Goal: Information Seeking & Learning: Learn about a topic

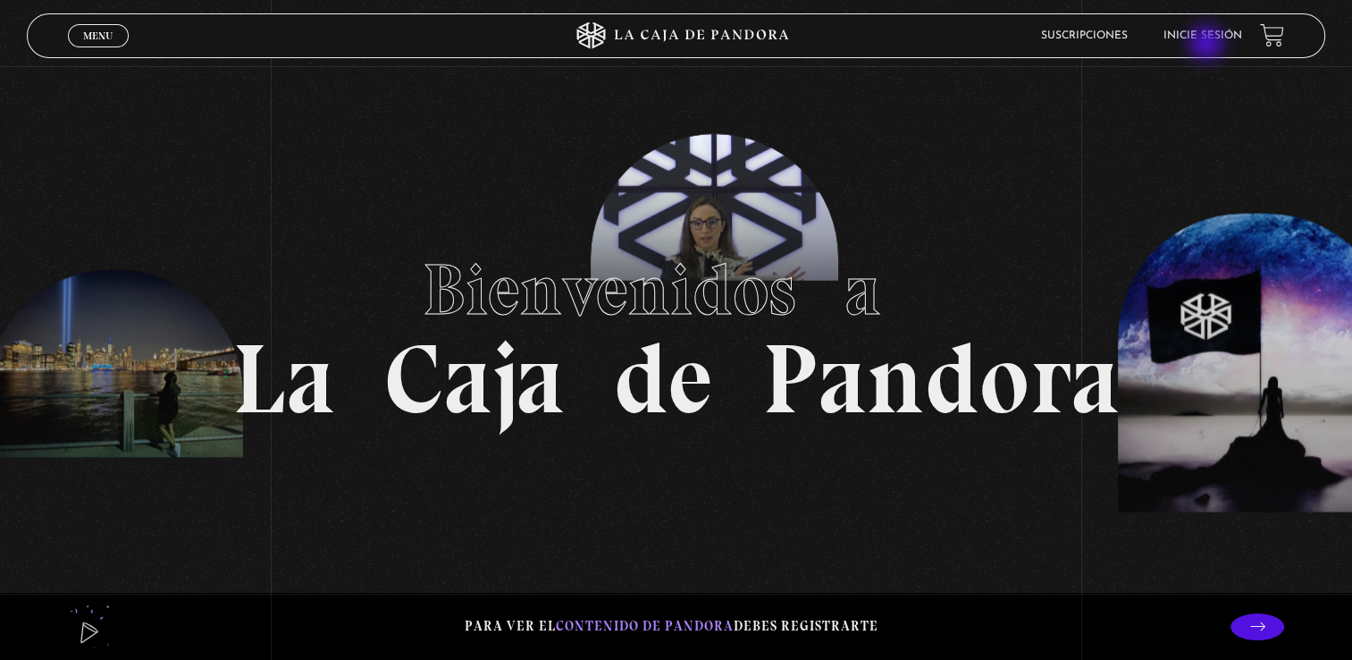
click at [1208, 45] on li "Inicie sesión" at bounding box center [1203, 35] width 79 height 28
click at [1211, 38] on link "Inicie sesión" at bounding box center [1203, 35] width 79 height 11
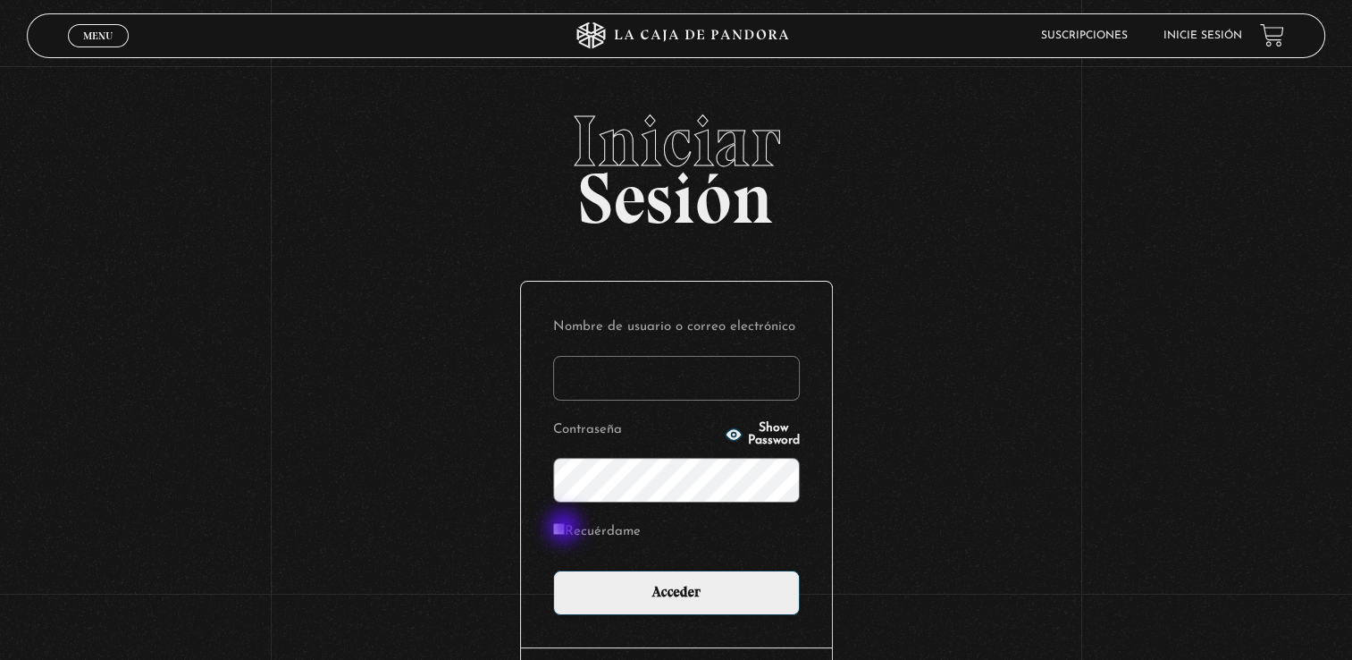
type input "rebesolerac"
click at [565, 528] on input "Recuérdame" at bounding box center [559, 529] width 12 height 12
checkbox input "true"
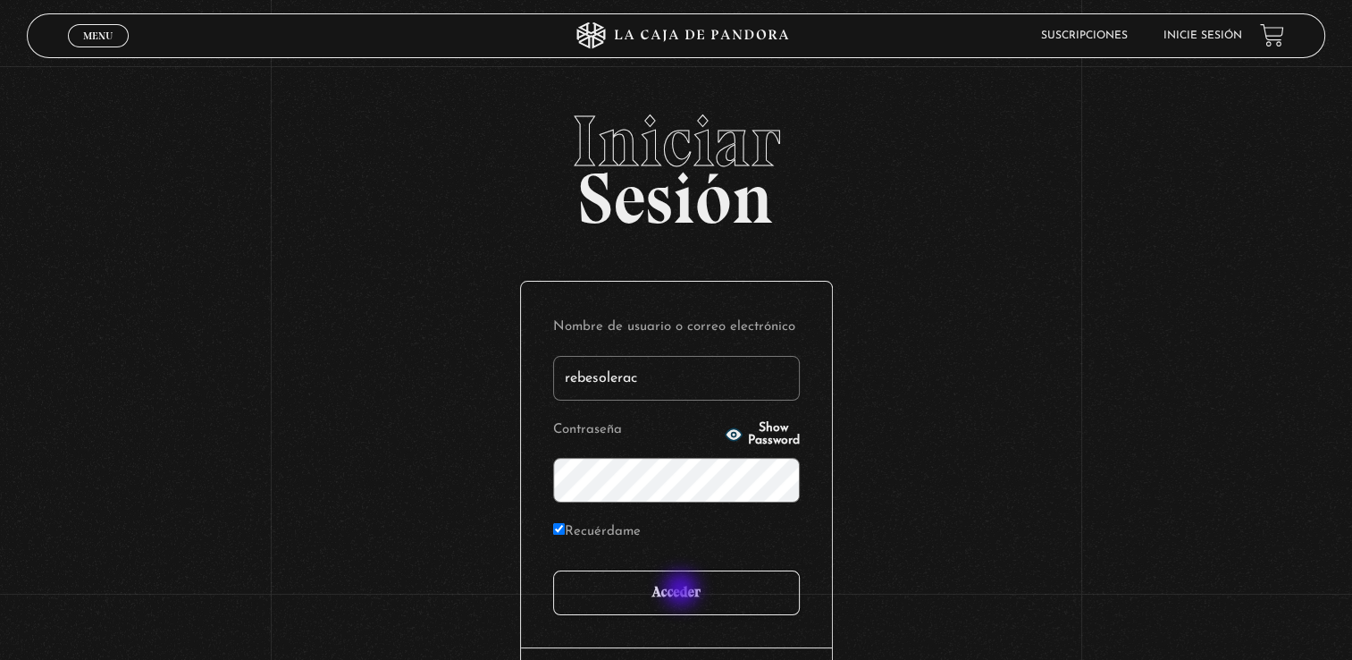
click at [683, 591] on input "Acceder" at bounding box center [676, 592] width 247 height 45
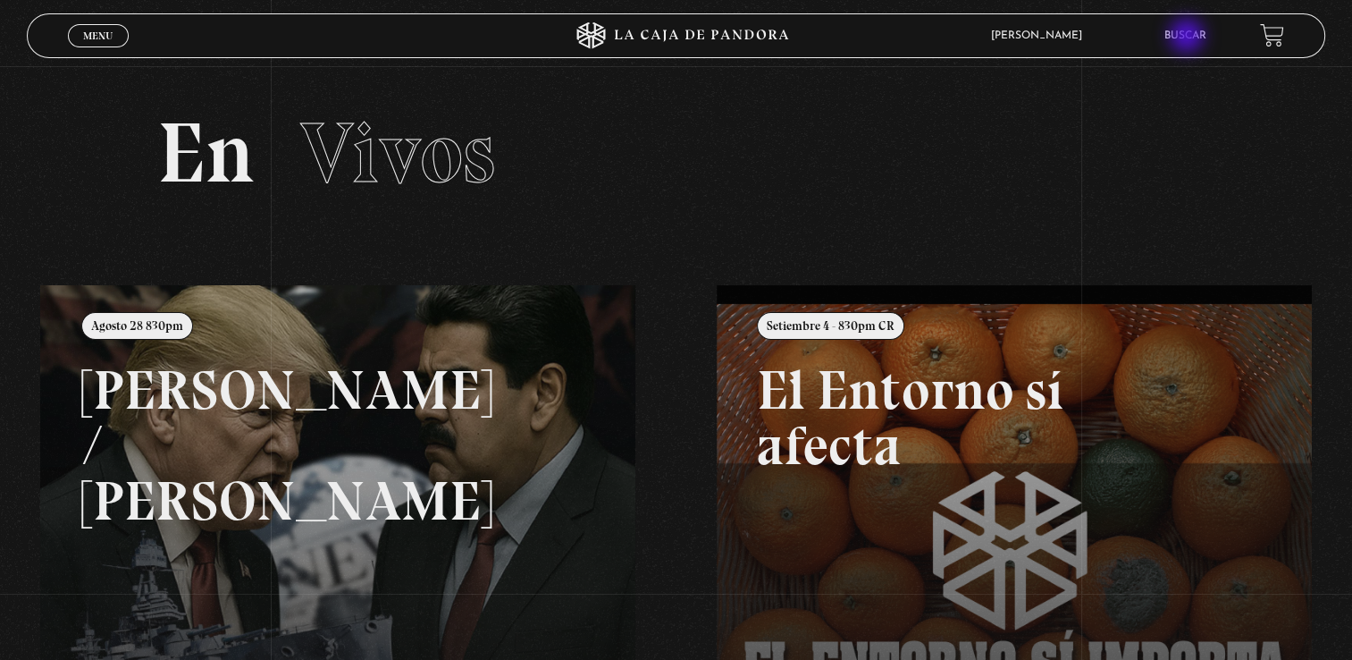
click at [1189, 38] on link "Buscar" at bounding box center [1186, 35] width 42 height 11
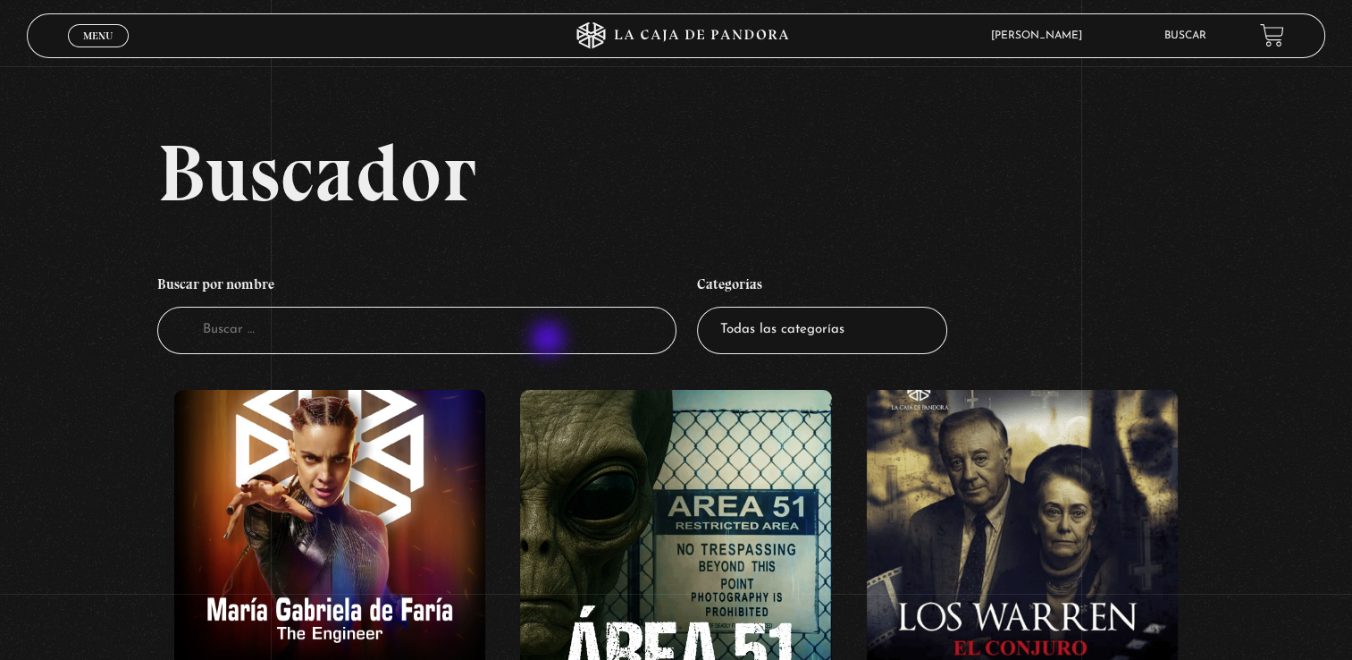
click at [550, 341] on input "Buscador" at bounding box center [416, 330] width 519 height 47
type input "masones"
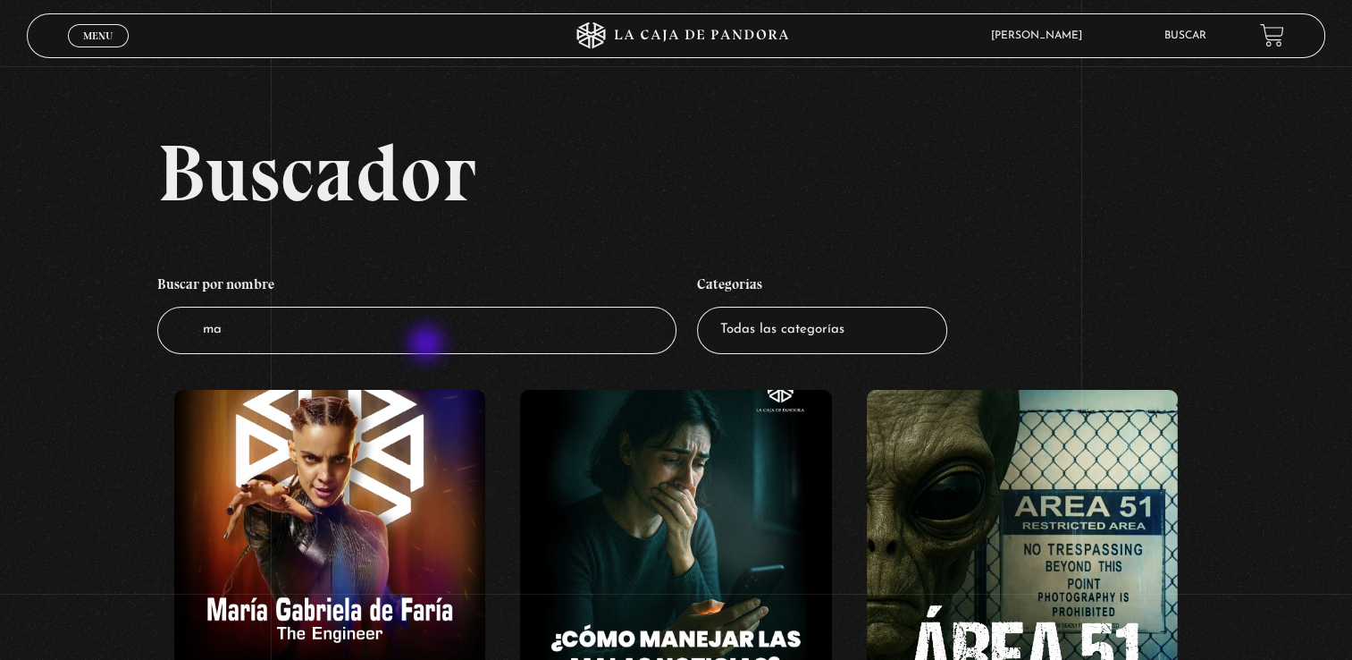
click at [428, 345] on input "ma" at bounding box center [416, 330] width 519 height 47
type input "mazon"
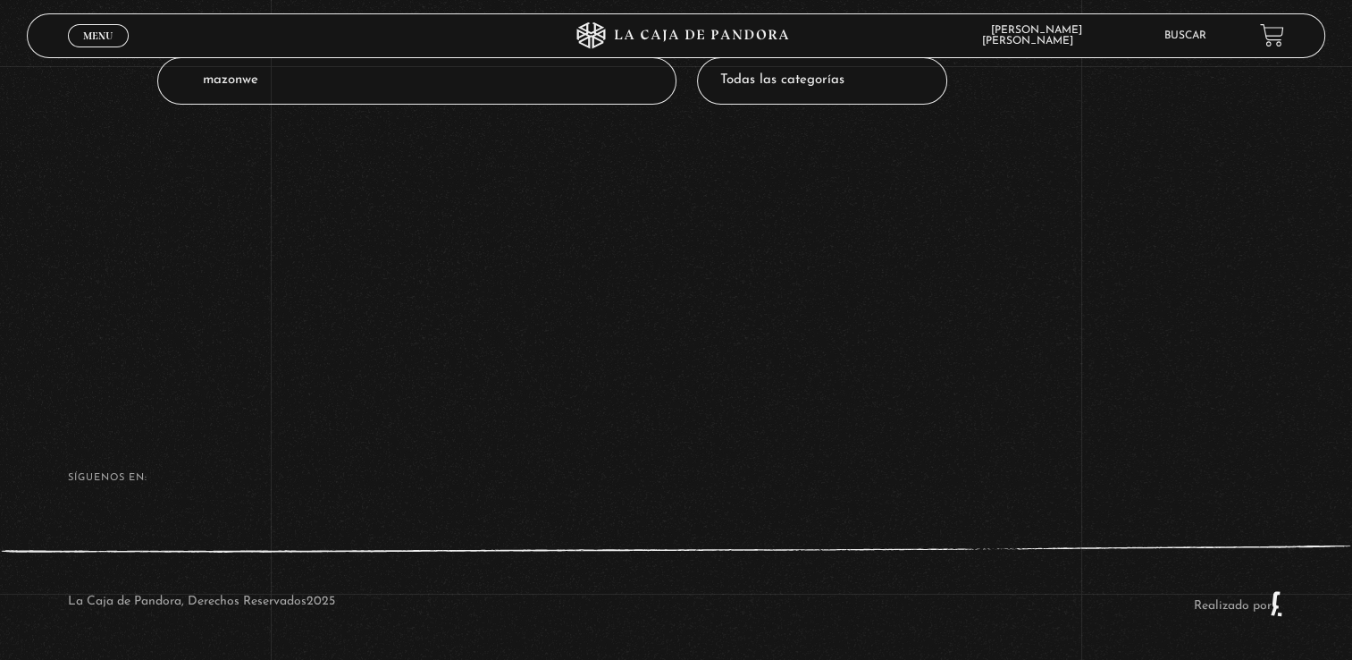
scroll to position [250, 0]
type input "mazones"
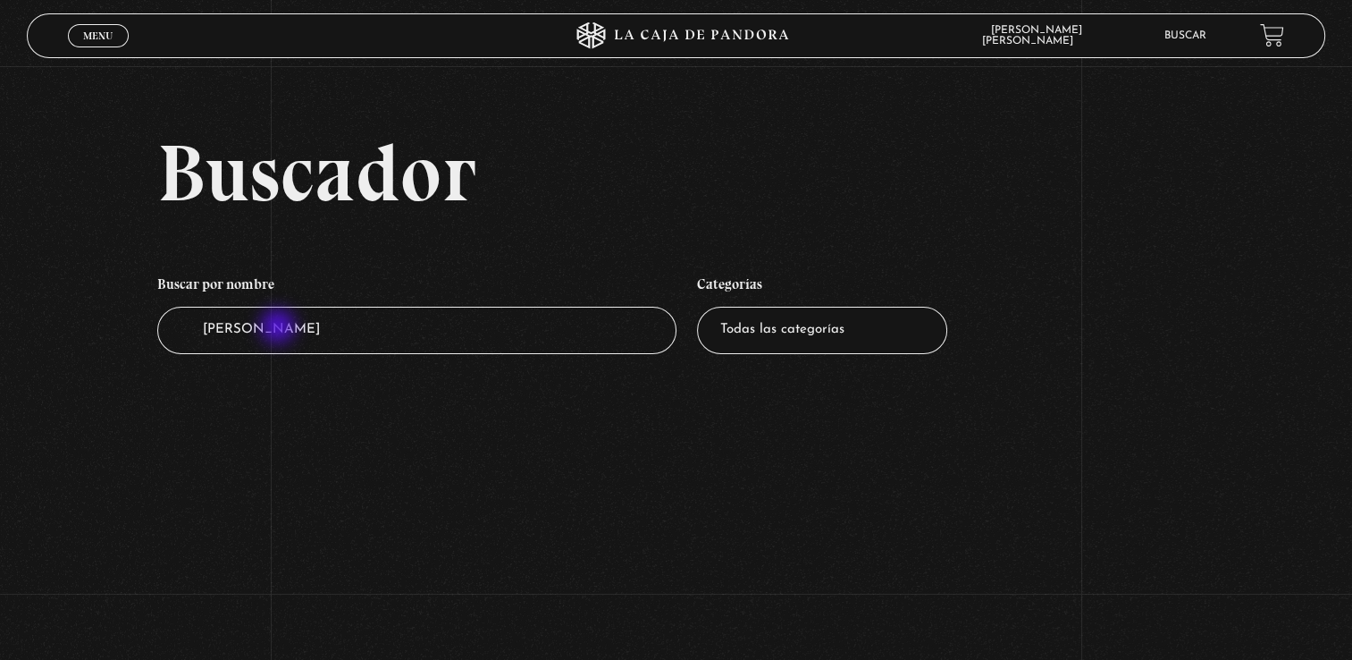
click at [280, 328] on input "mazon" at bounding box center [416, 330] width 519 height 47
type input "ma7"
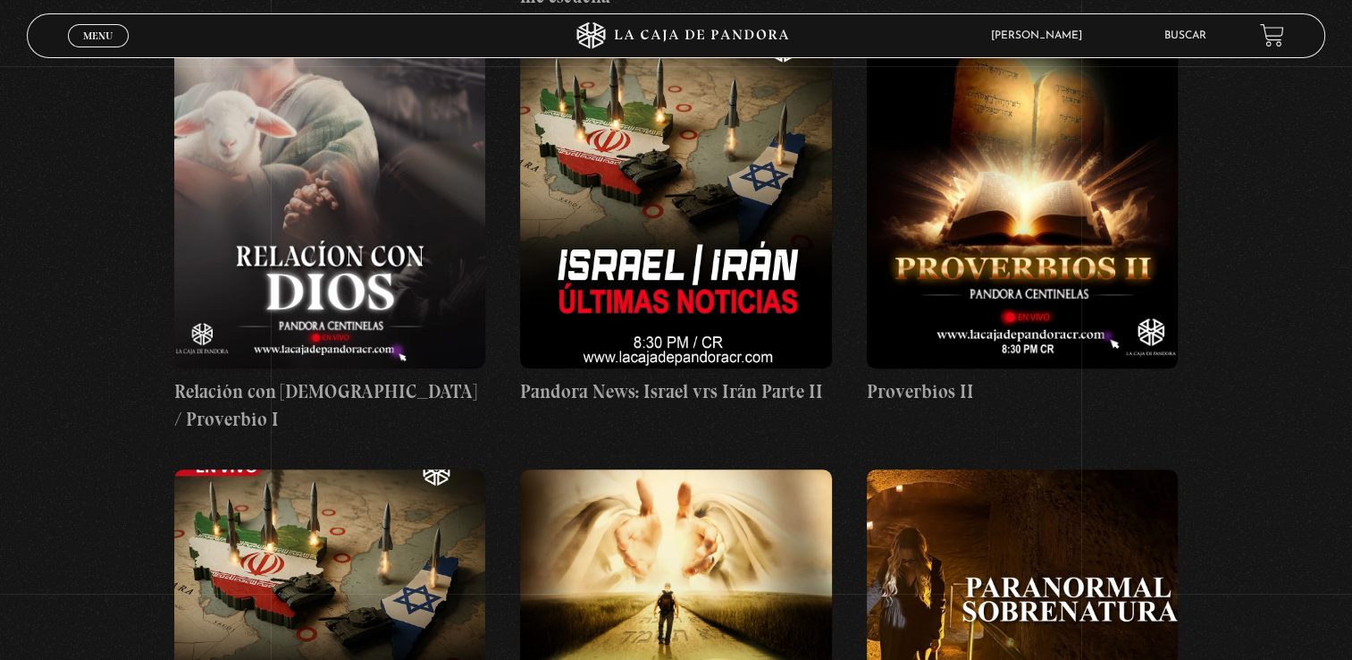
scroll to position [1554, 0]
click at [85, 32] on span "Menu" at bounding box center [97, 35] width 29 height 11
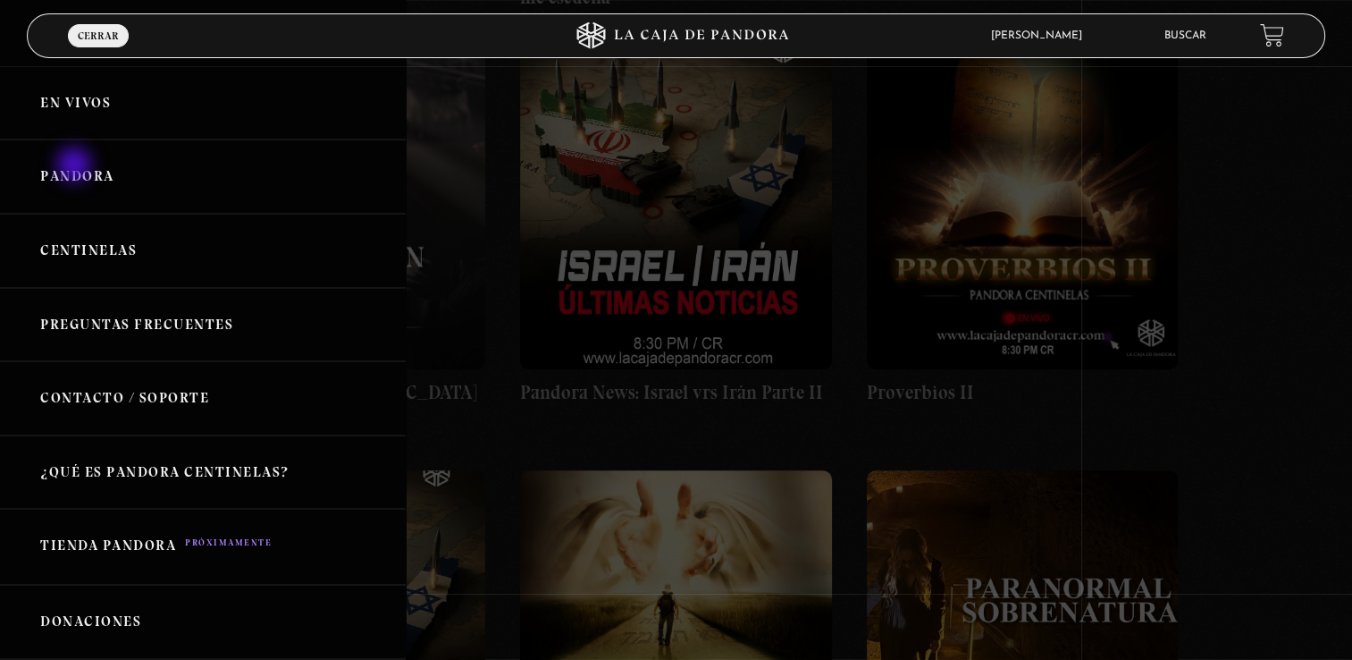
click at [76, 166] on link "Pandora" at bounding box center [203, 176] width 406 height 74
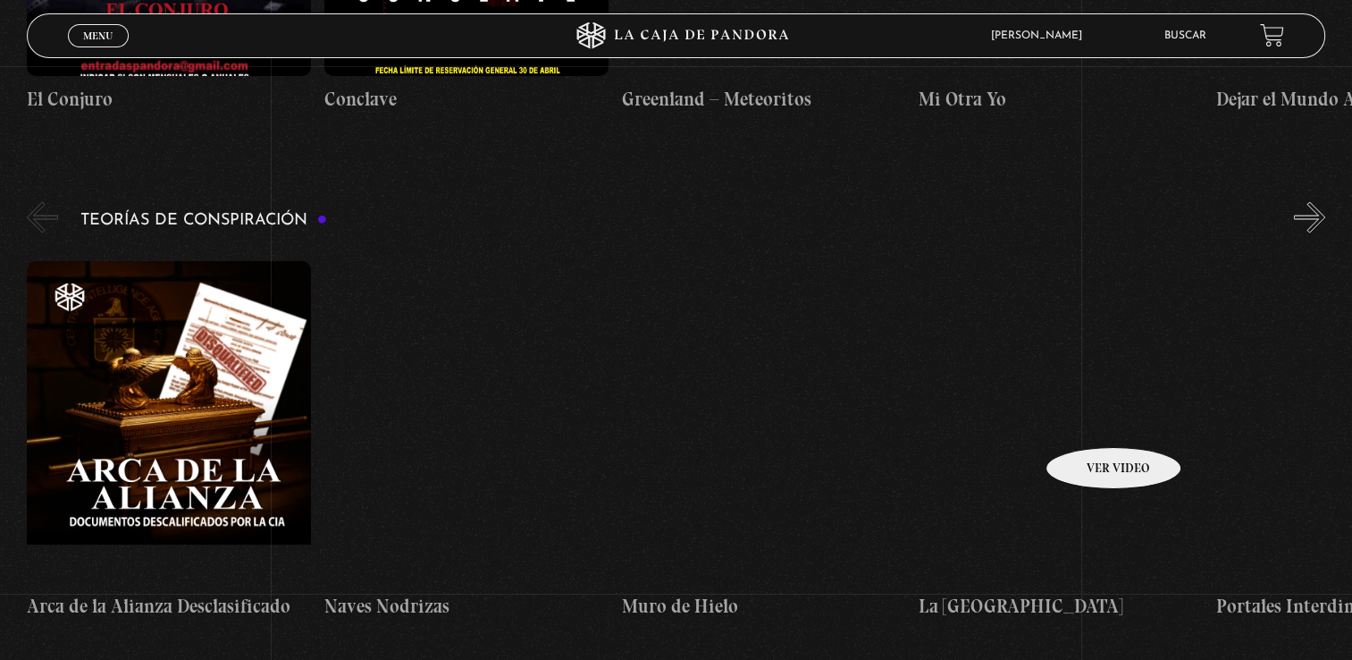
scroll to position [3729, 0]
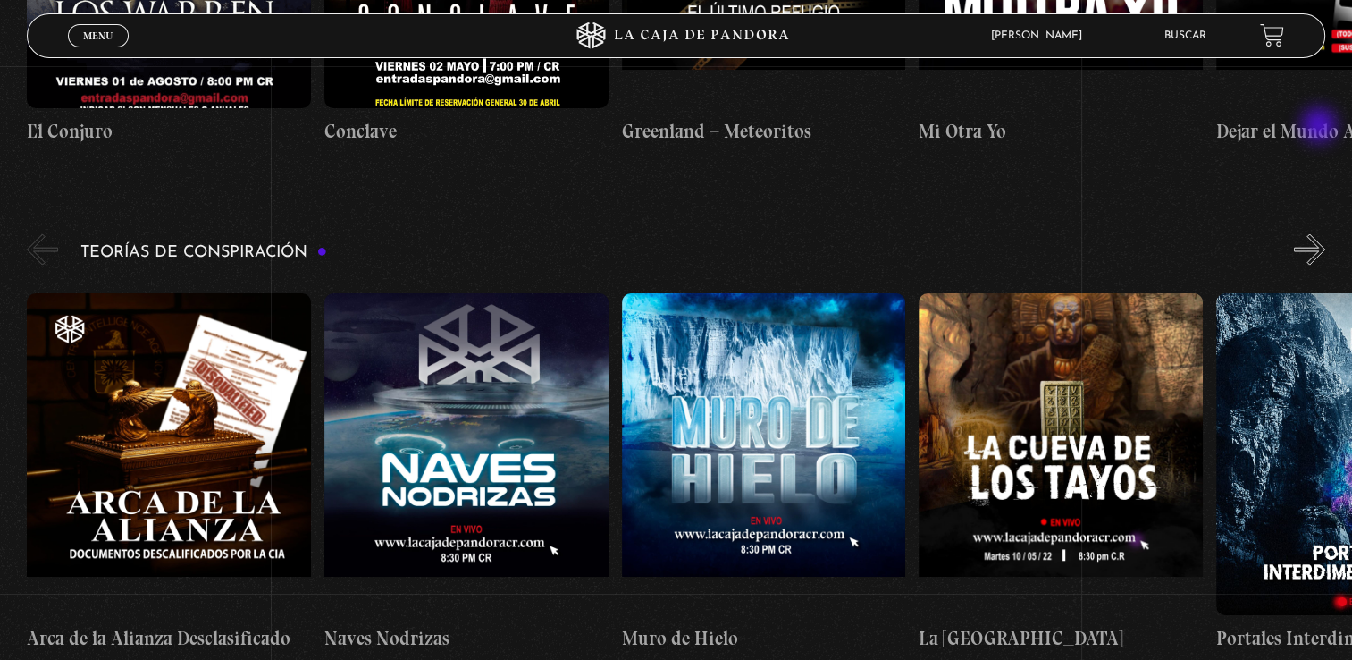
click at [1321, 234] on button "»" at bounding box center [1309, 249] width 31 height 31
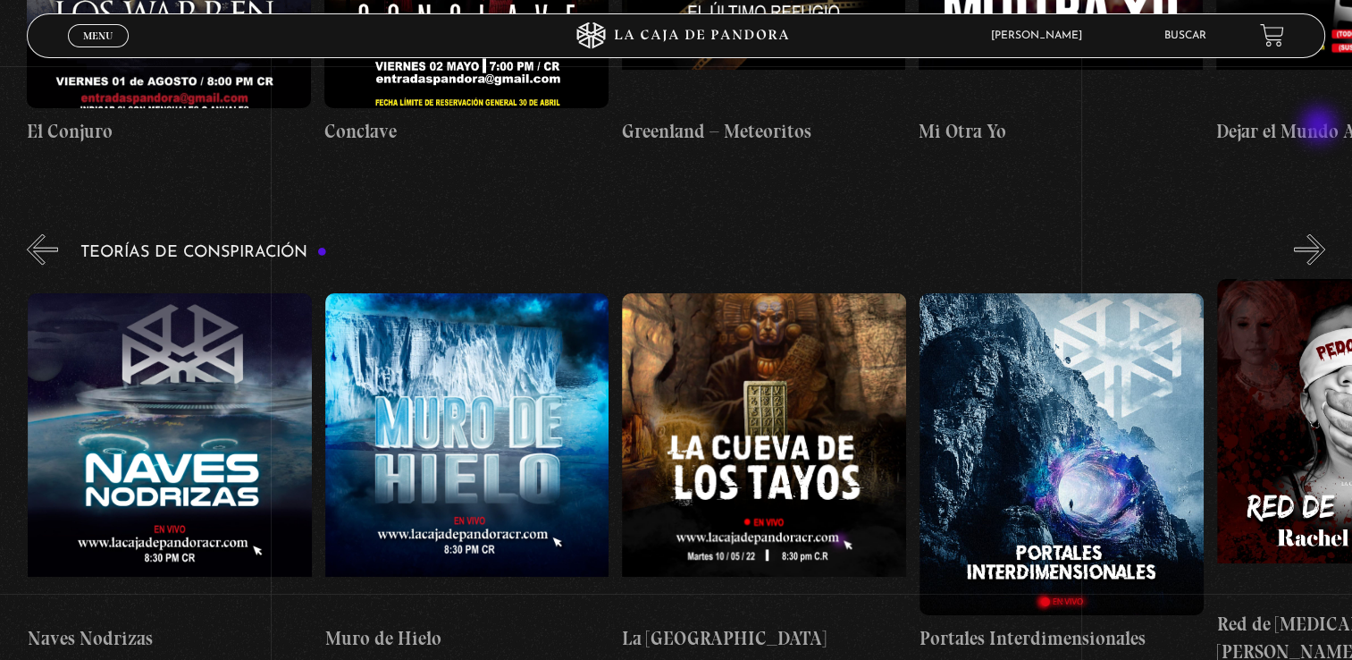
click at [1321, 234] on button "»" at bounding box center [1309, 249] width 31 height 31
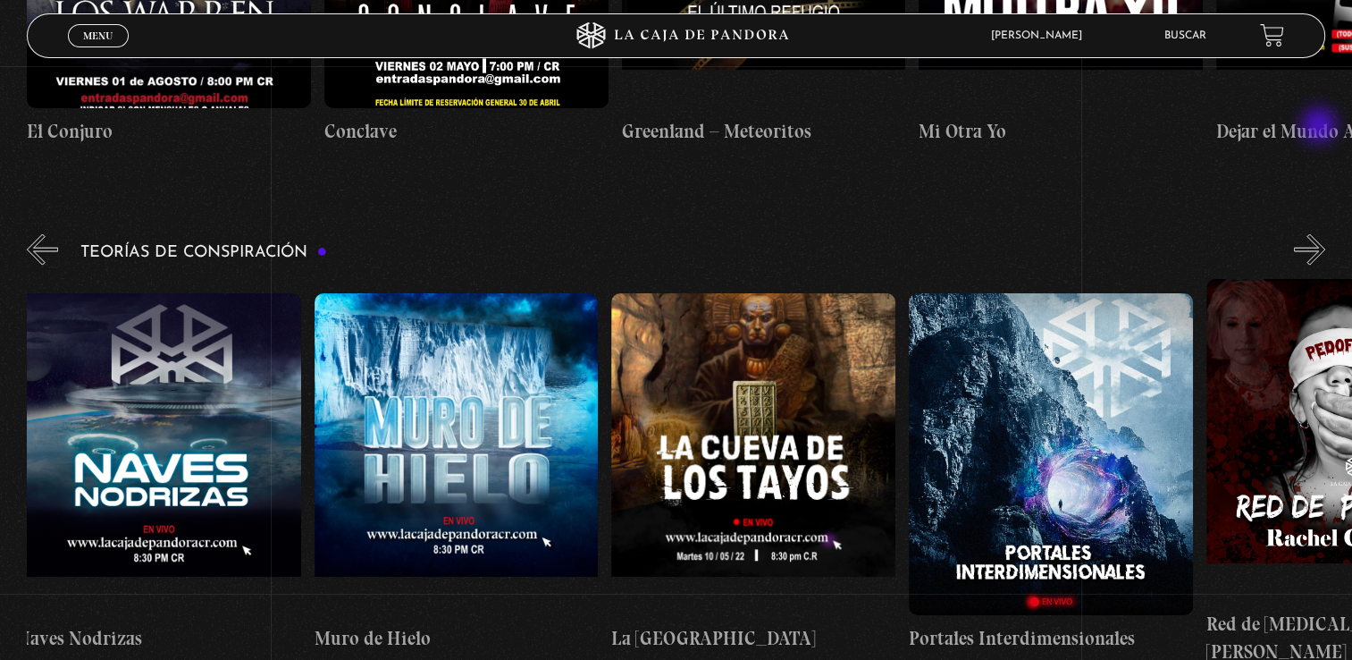
click at [1321, 234] on button "»" at bounding box center [1309, 249] width 31 height 31
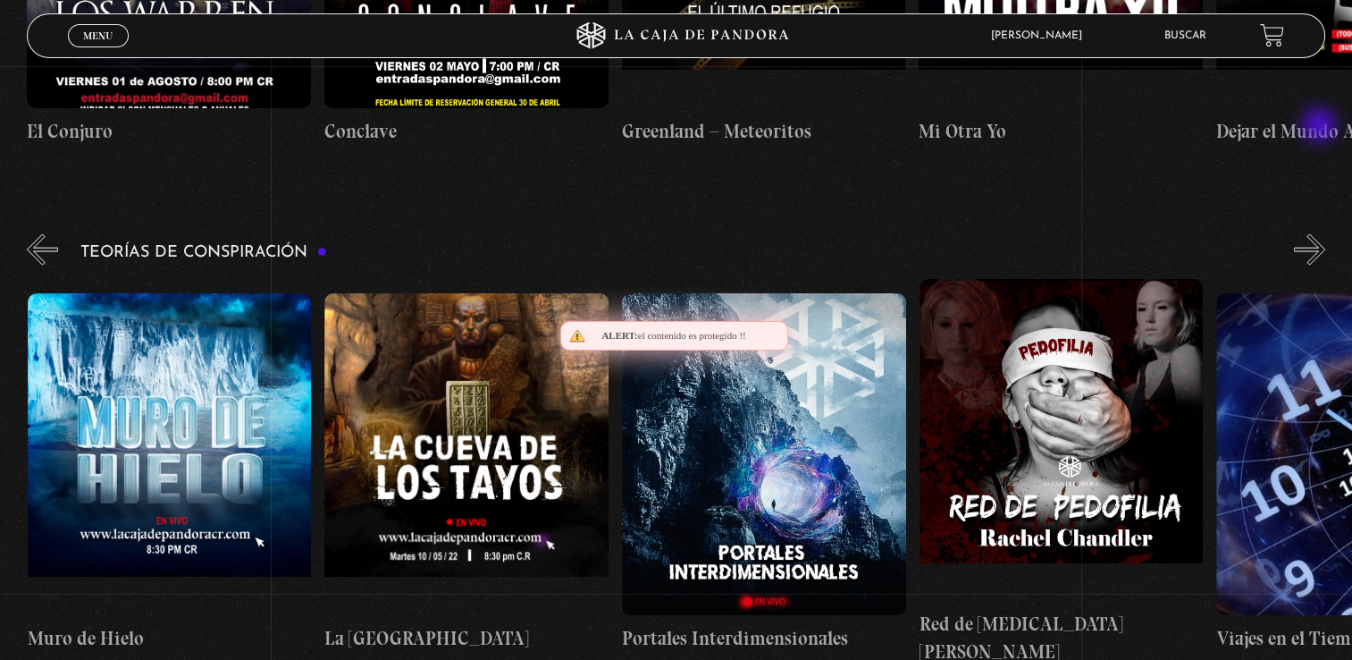
click at [1321, 234] on button "»" at bounding box center [1309, 249] width 31 height 31
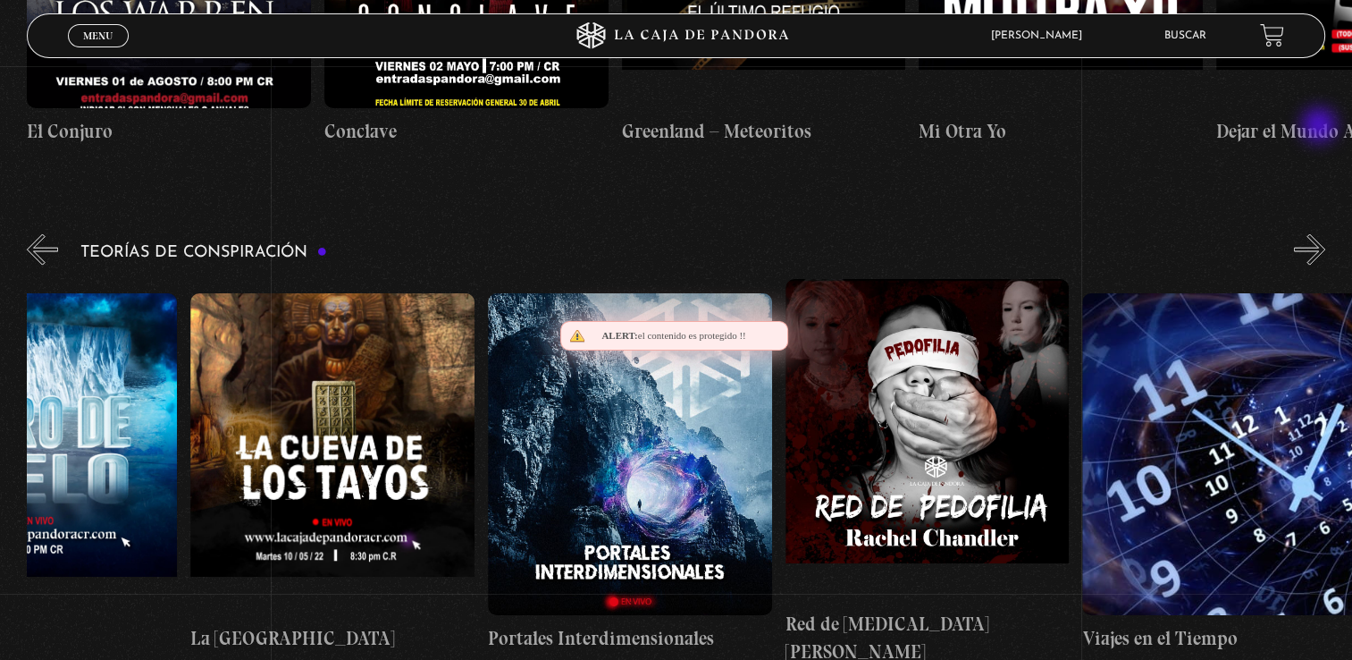
click at [1321, 234] on button "»" at bounding box center [1309, 249] width 31 height 31
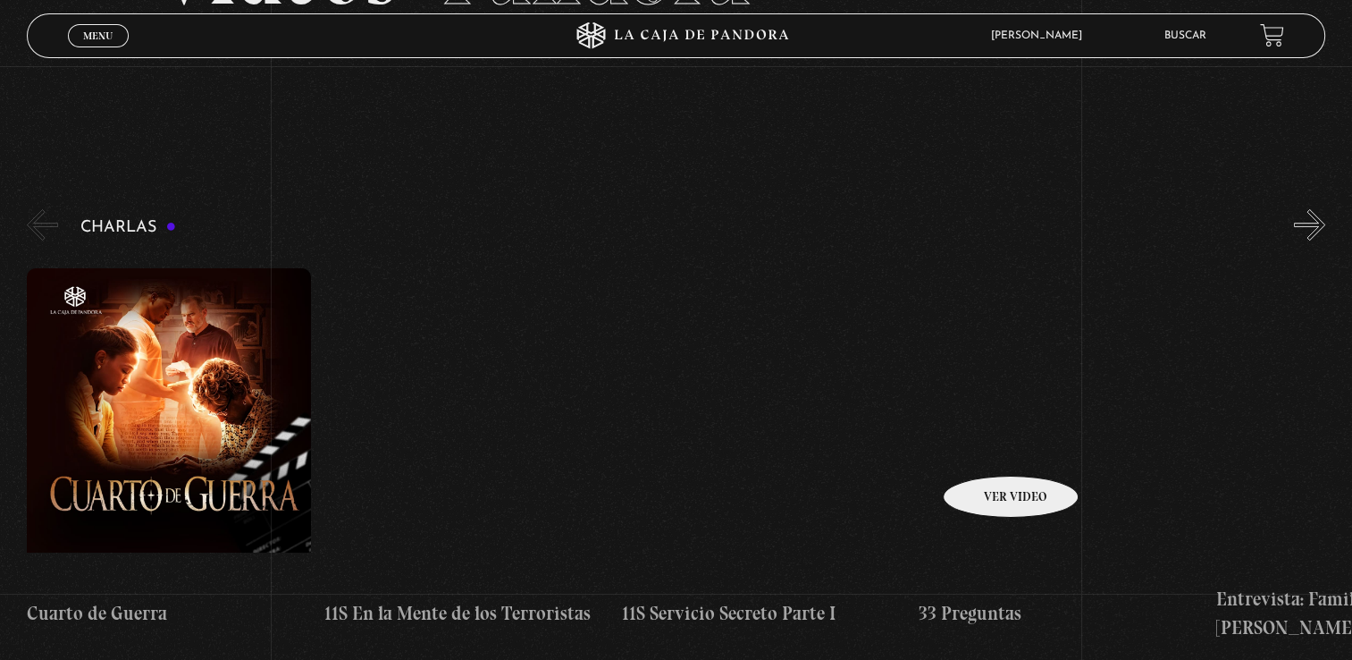
scroll to position [214, 0]
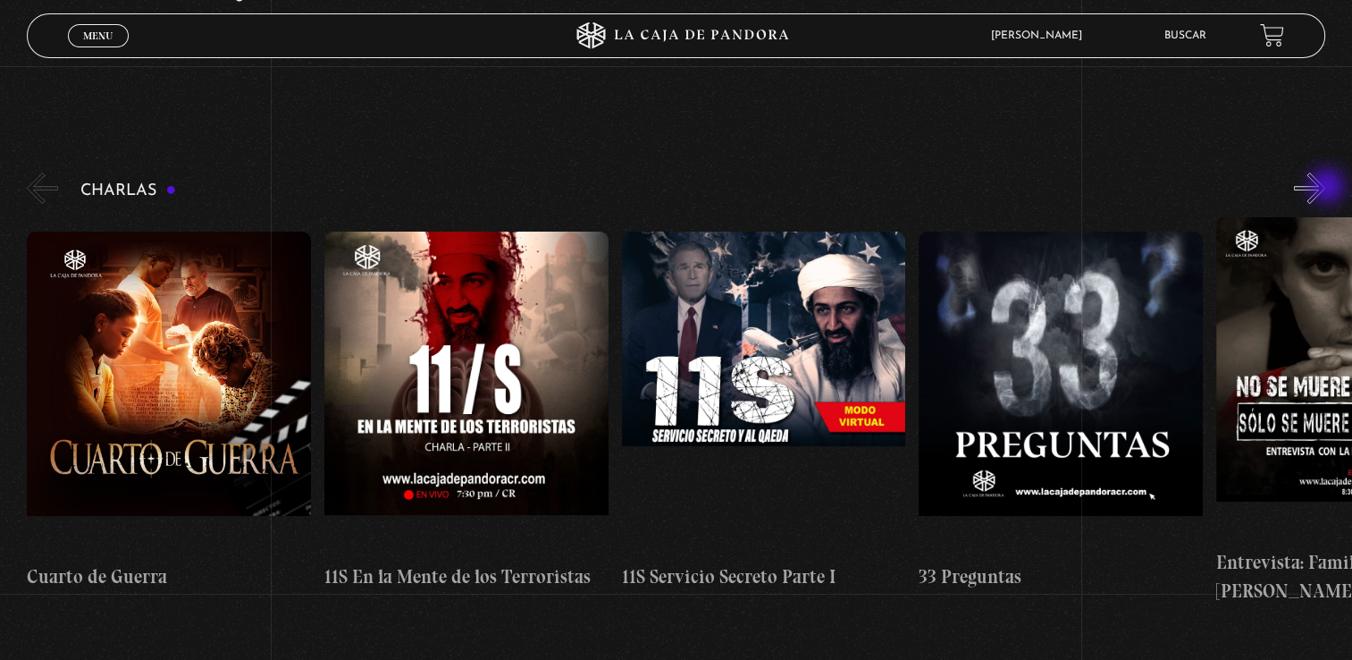
click at [1325, 188] on button "»" at bounding box center [1309, 187] width 31 height 31
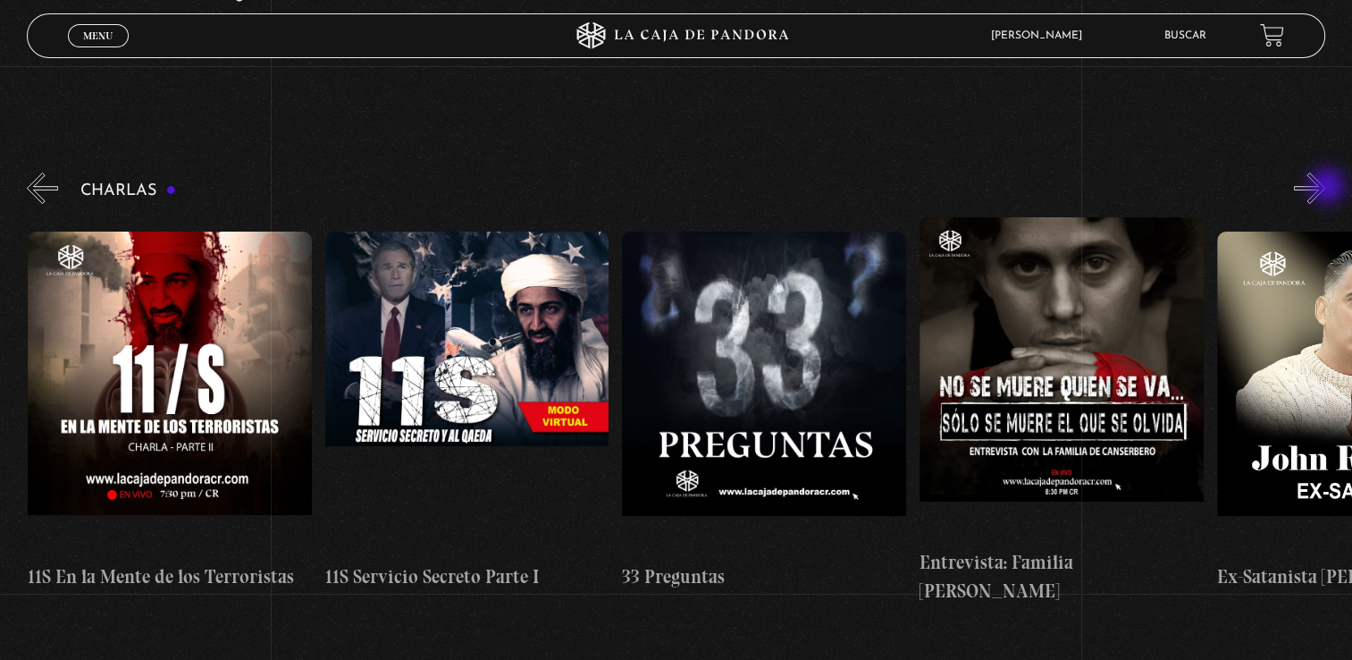
click at [1325, 188] on button "»" at bounding box center [1309, 187] width 31 height 31
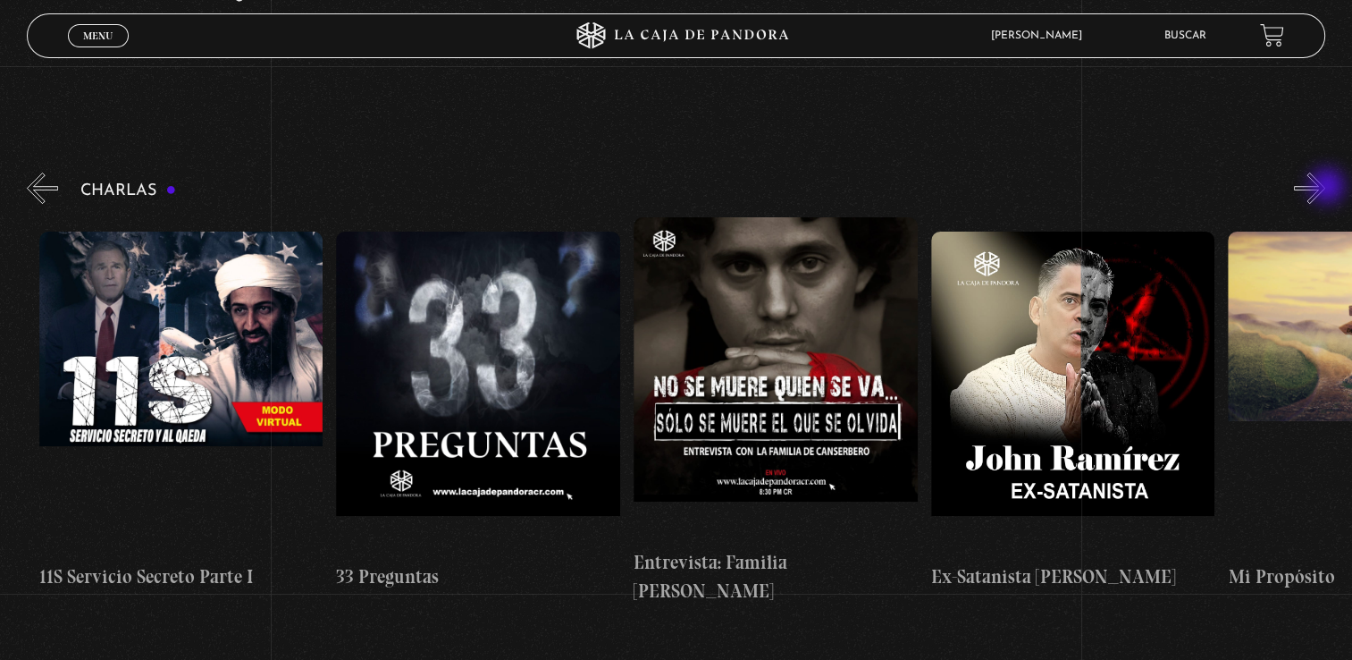
click at [1325, 188] on button "»" at bounding box center [1309, 187] width 31 height 31
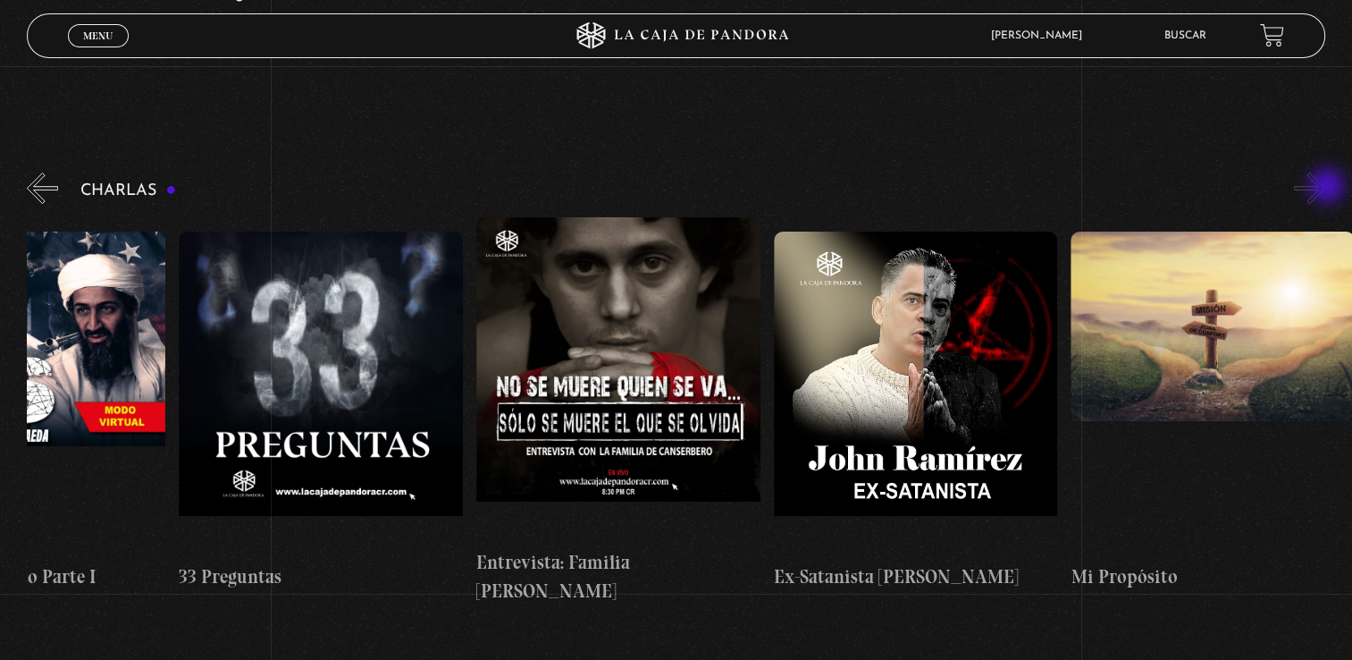
scroll to position [0, 743]
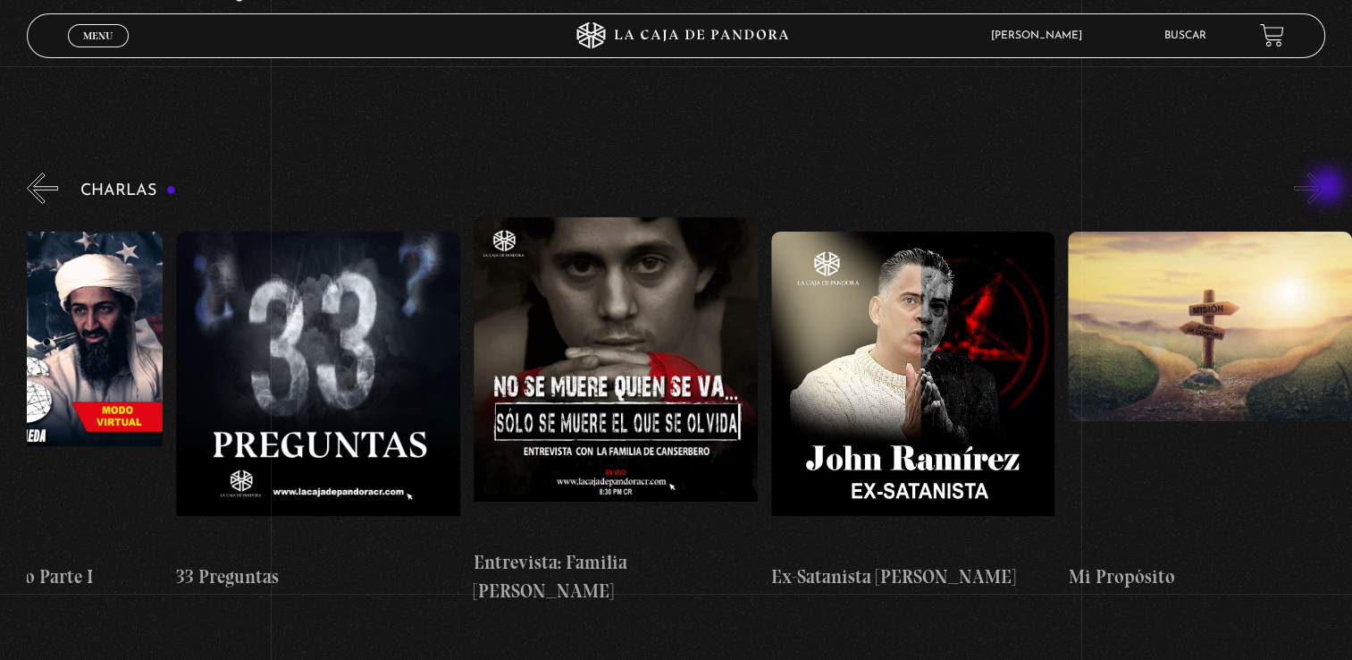
click at [1325, 188] on button "»" at bounding box center [1309, 187] width 31 height 31
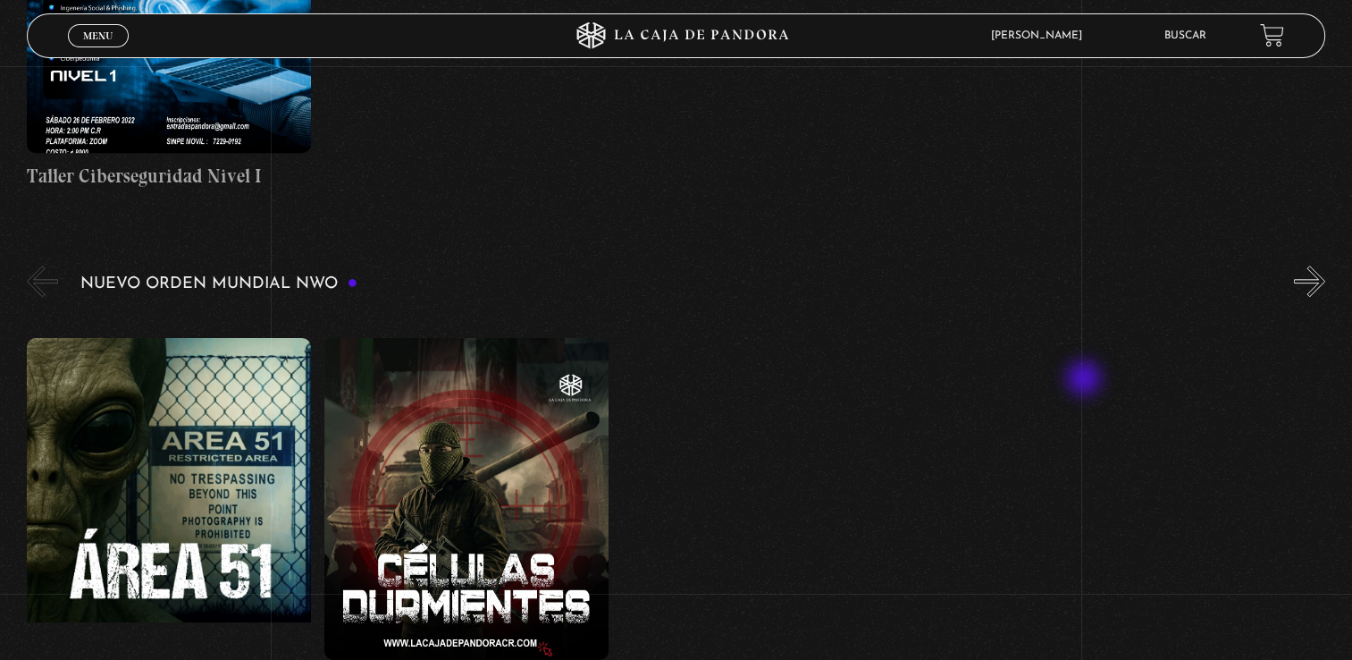
scroll to position [1108, 0]
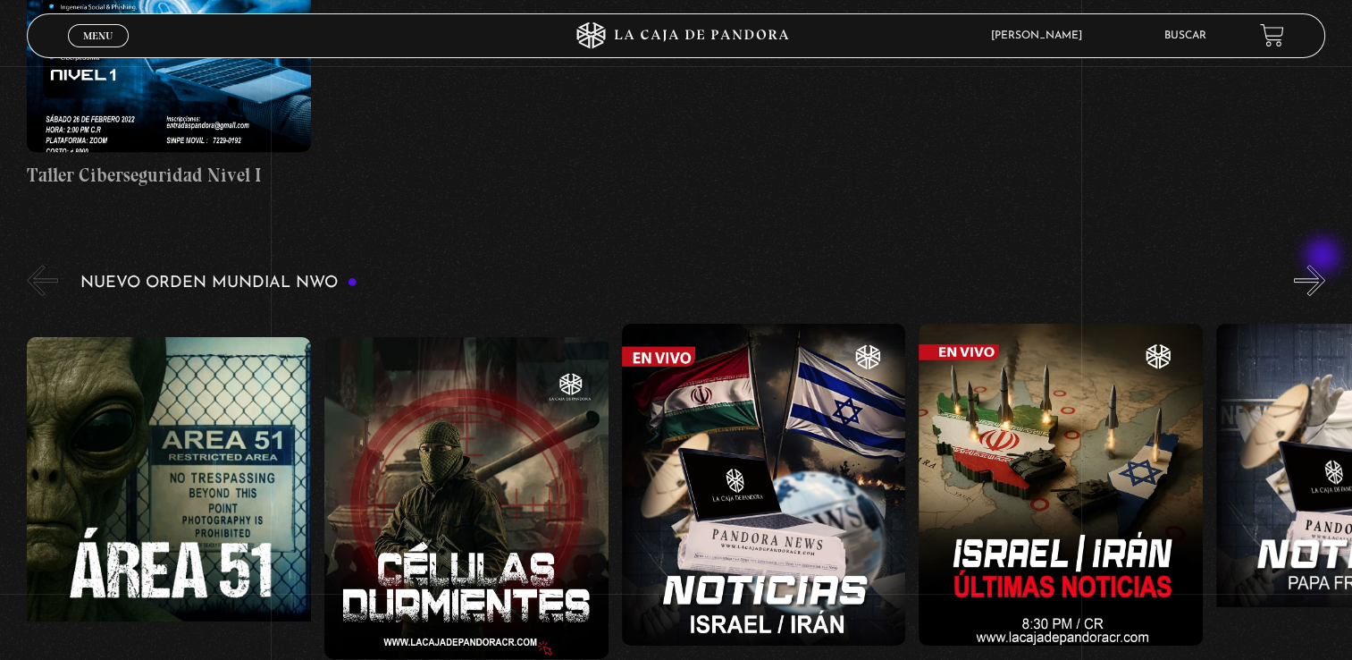
click at [1325, 265] on button "»" at bounding box center [1309, 280] width 31 height 31
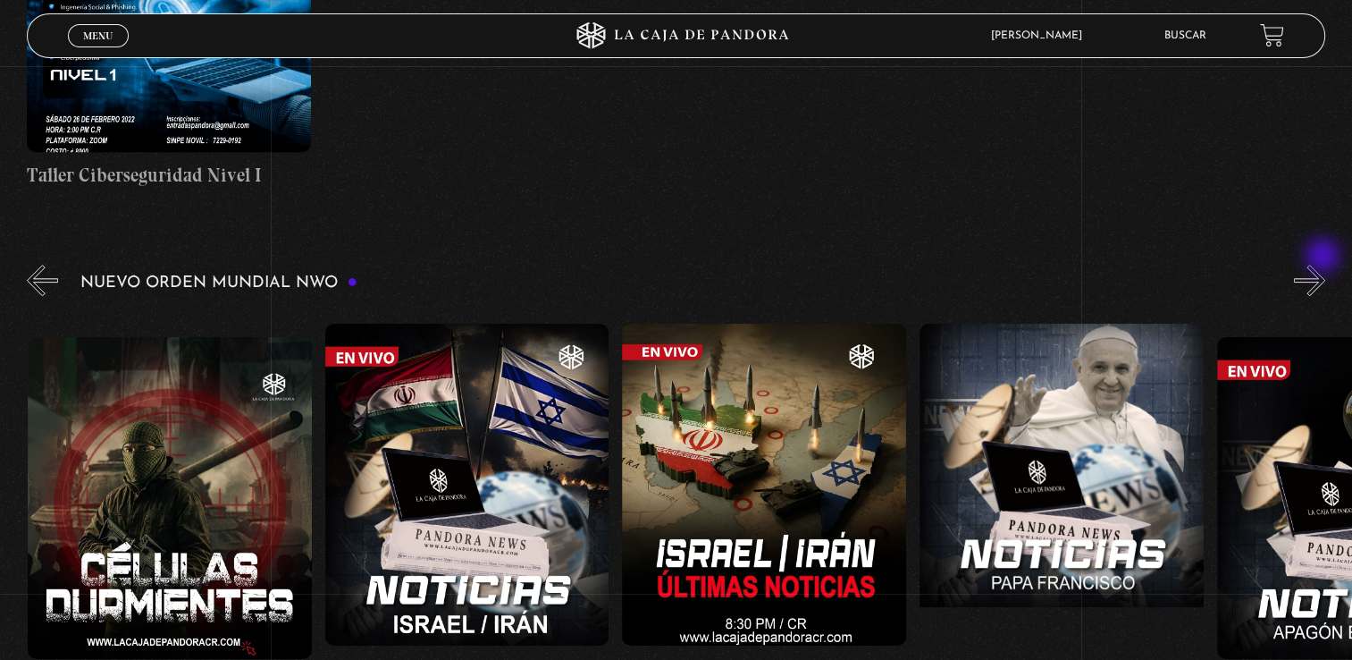
click at [1325, 265] on button "»" at bounding box center [1309, 280] width 31 height 31
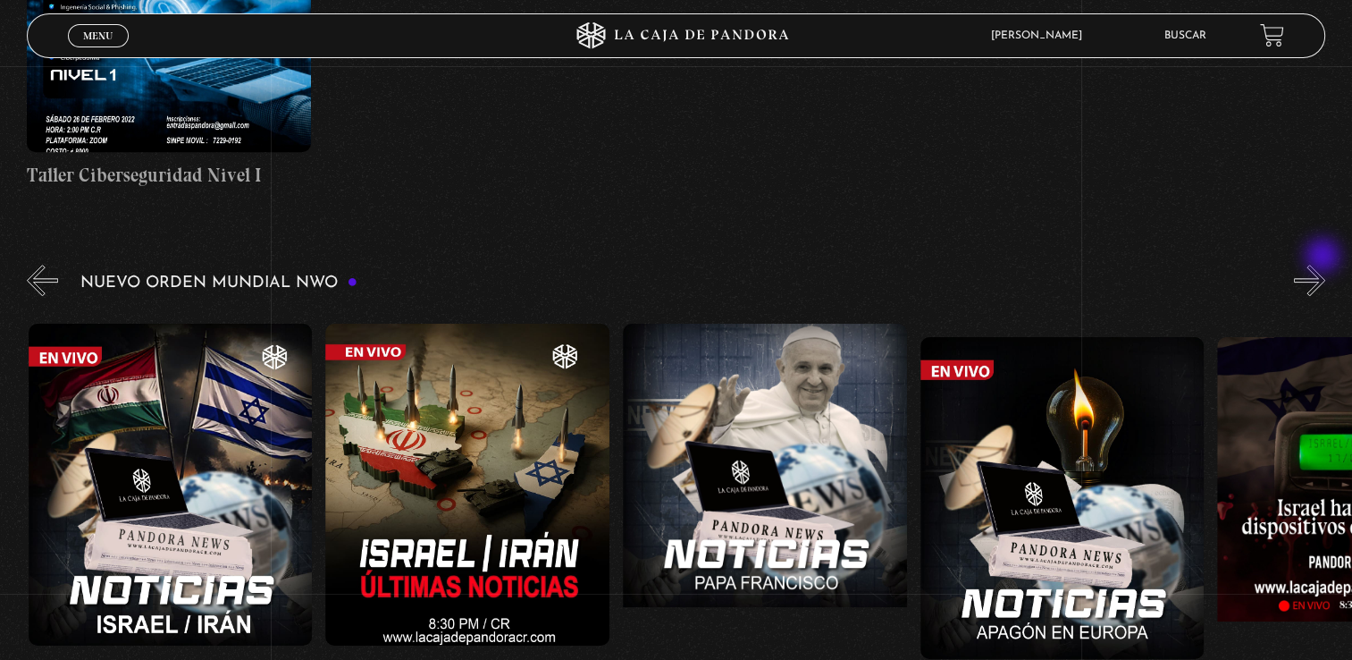
click at [1325, 265] on button "»" at bounding box center [1309, 280] width 31 height 31
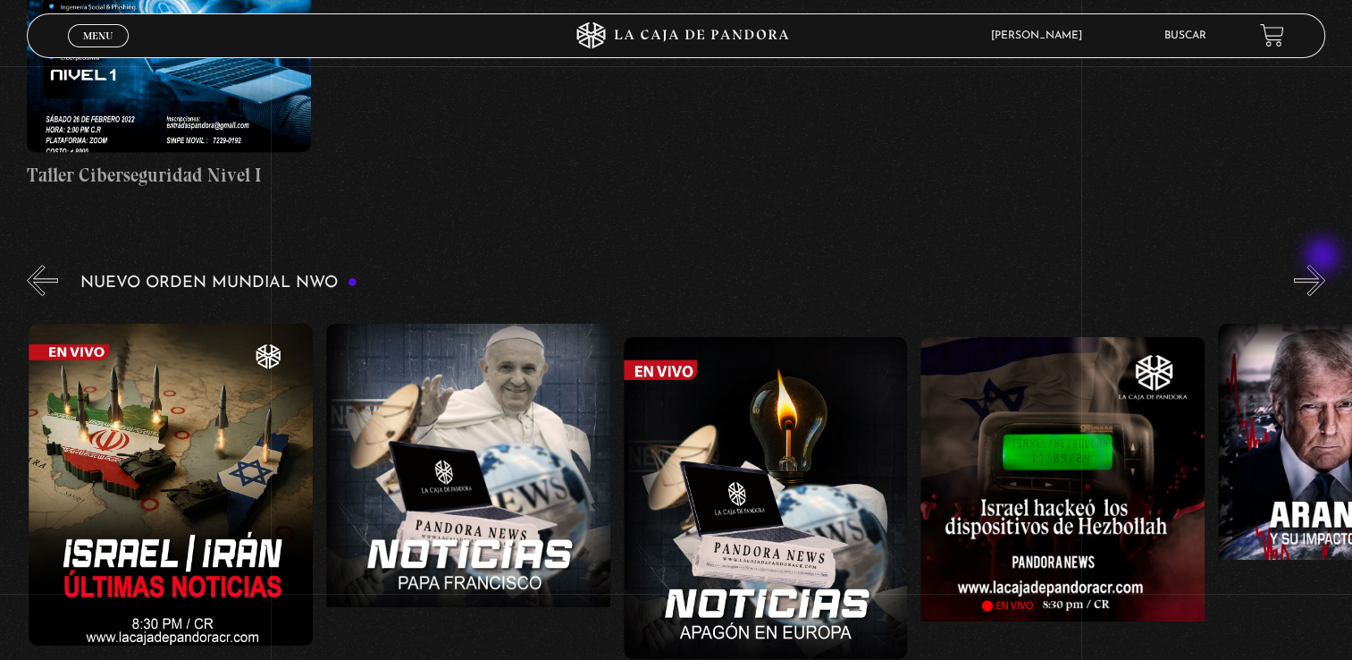
click at [1325, 265] on button "»" at bounding box center [1309, 280] width 31 height 31
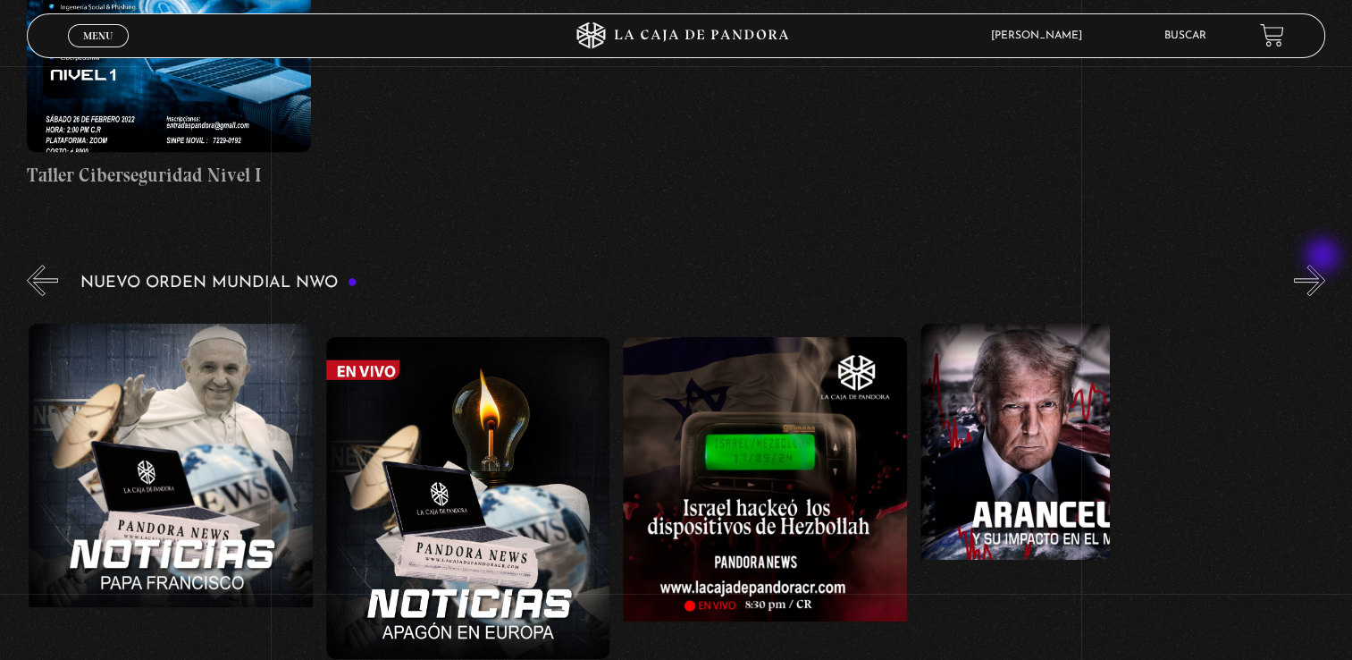
click at [1325, 265] on button "»" at bounding box center [1309, 280] width 31 height 31
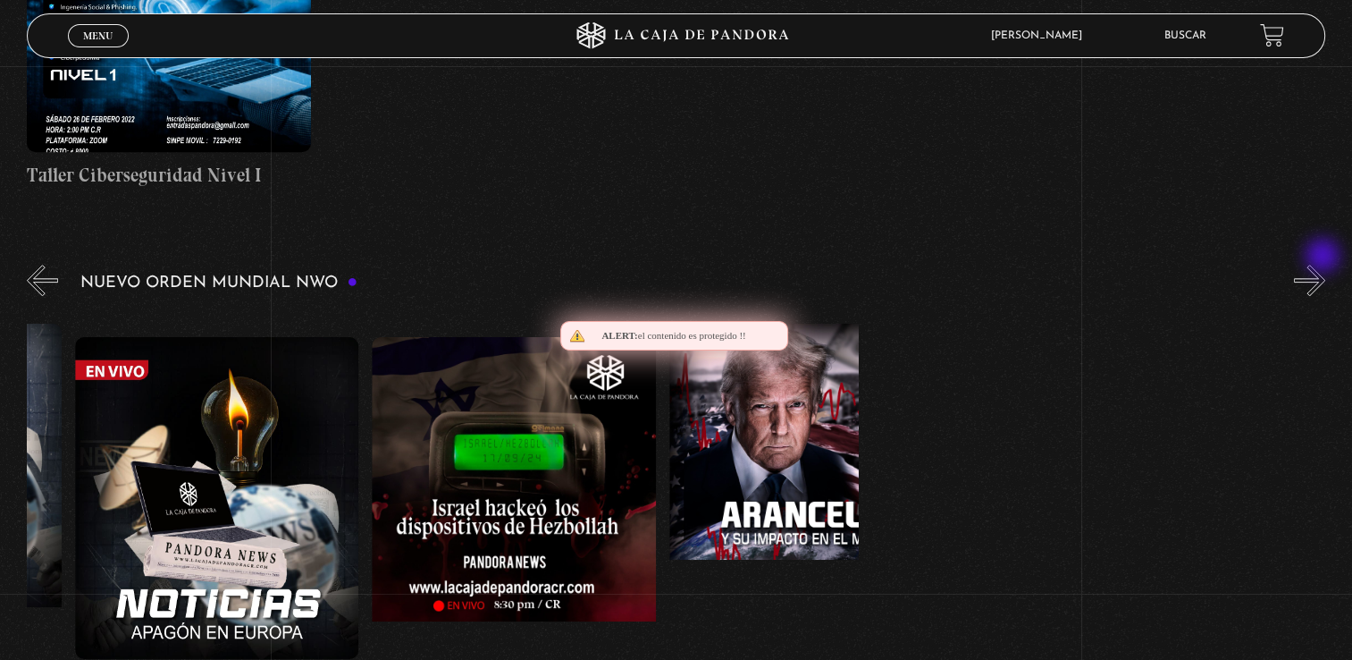
click at [1325, 265] on button "»" at bounding box center [1309, 280] width 31 height 31
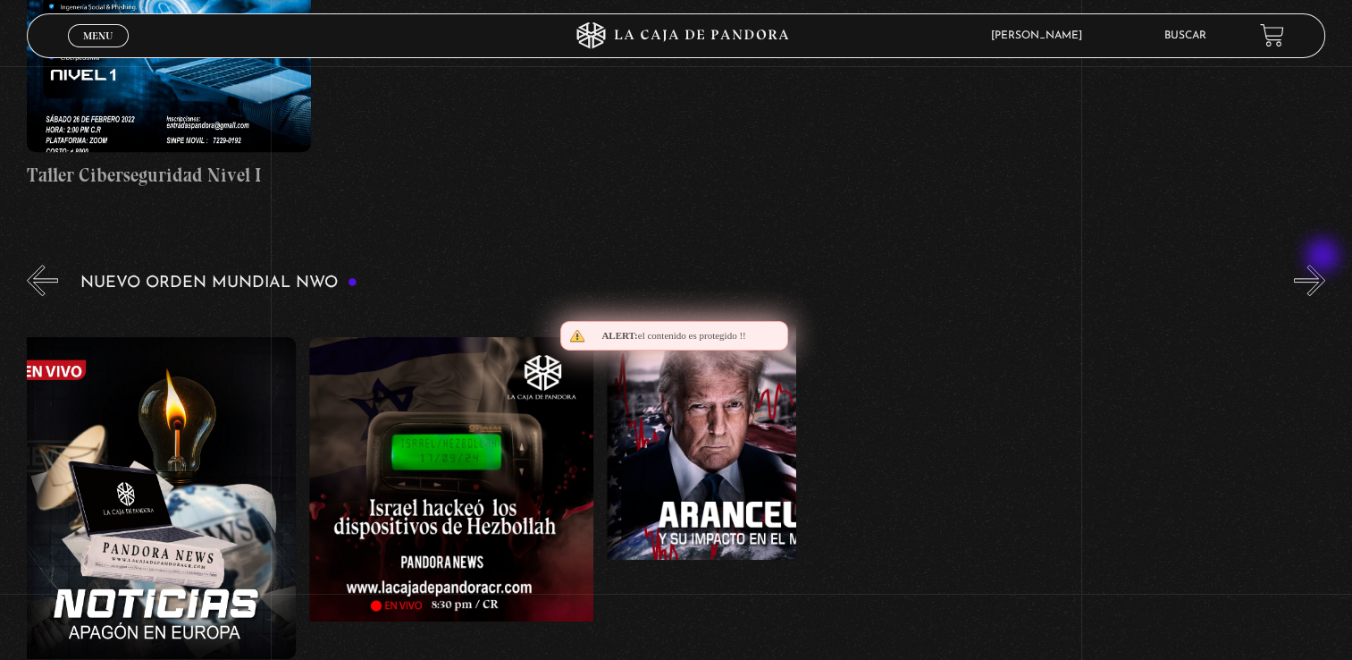
click at [1325, 265] on button "»" at bounding box center [1309, 280] width 31 height 31
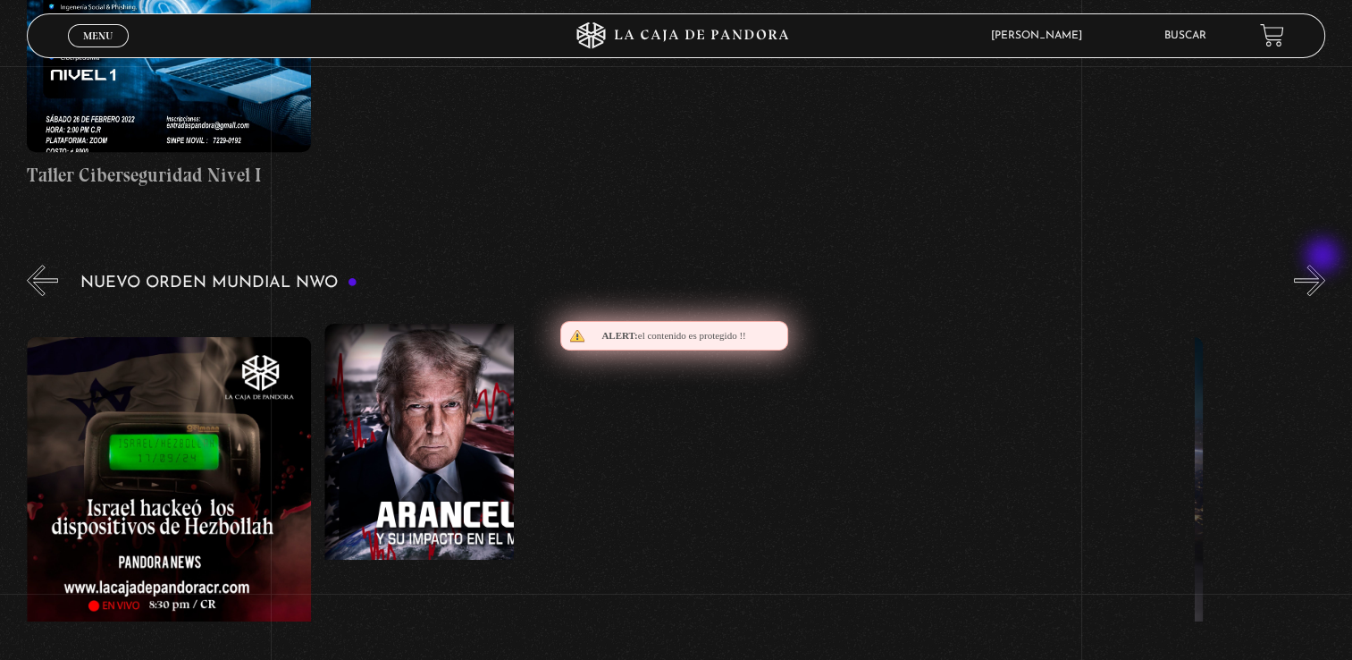
click at [1325, 265] on button "»" at bounding box center [1309, 280] width 31 height 31
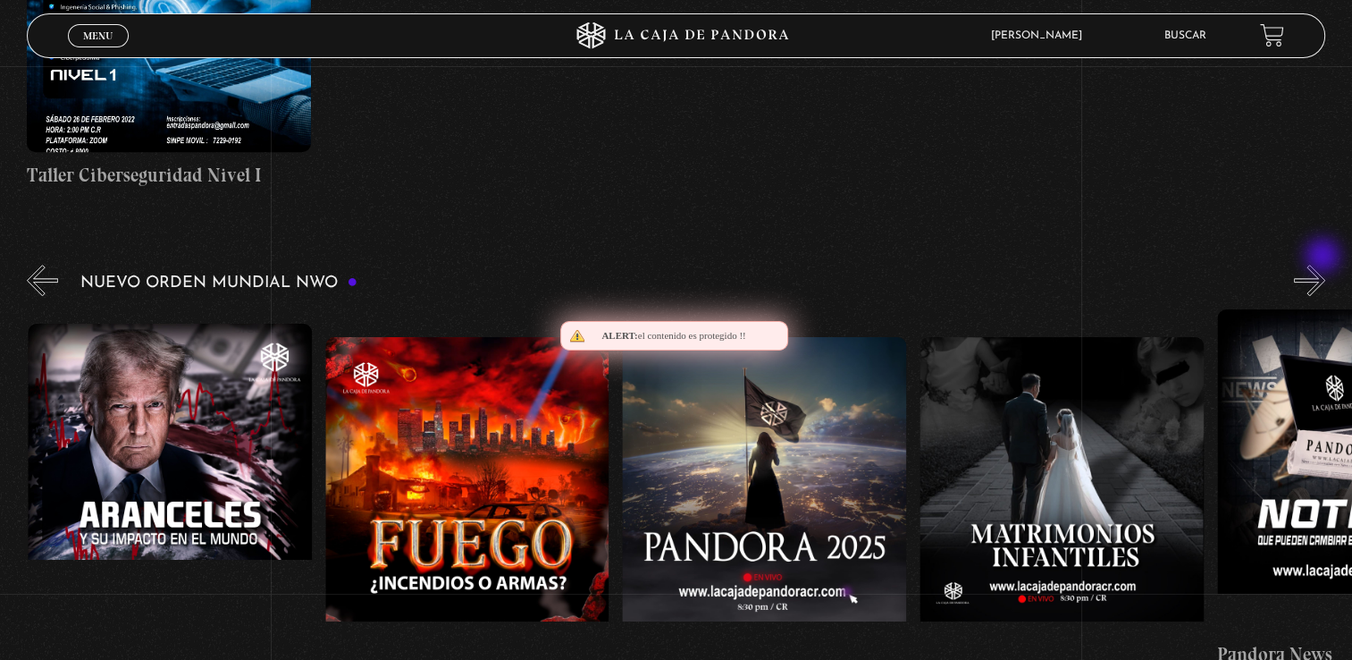
click at [1325, 265] on button "»" at bounding box center [1309, 280] width 31 height 31
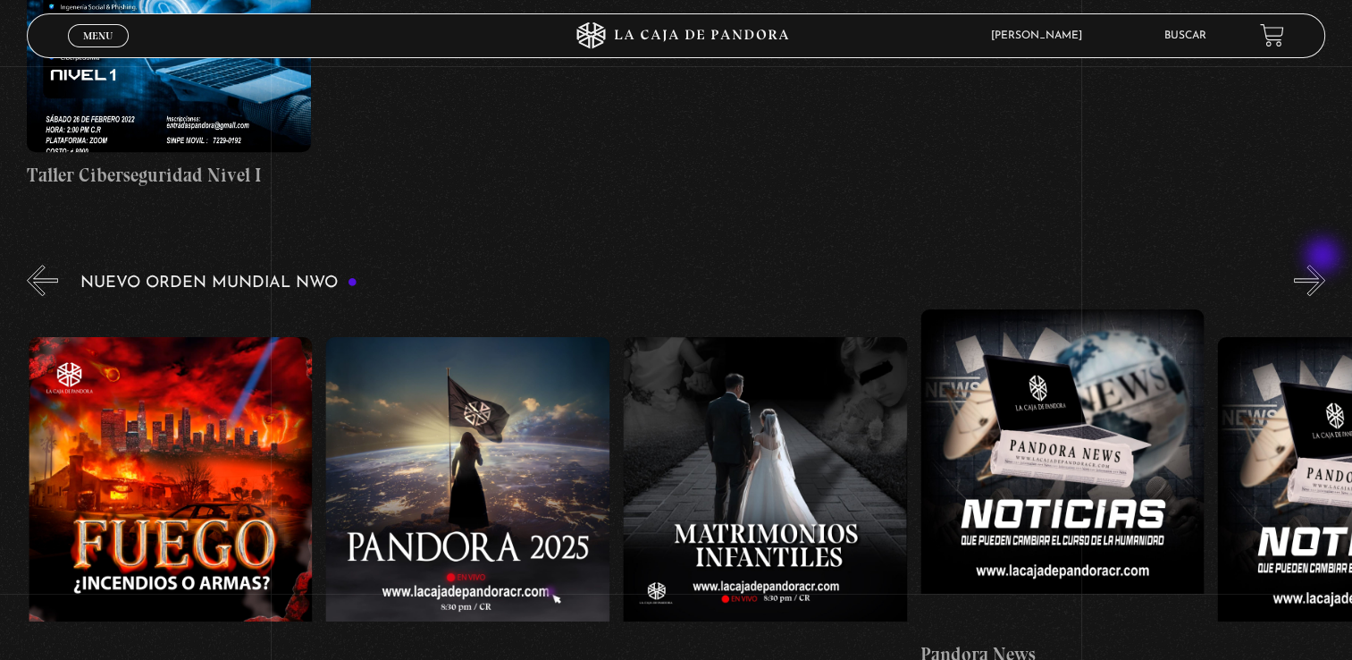
click at [1325, 265] on button "»" at bounding box center [1309, 280] width 31 height 31
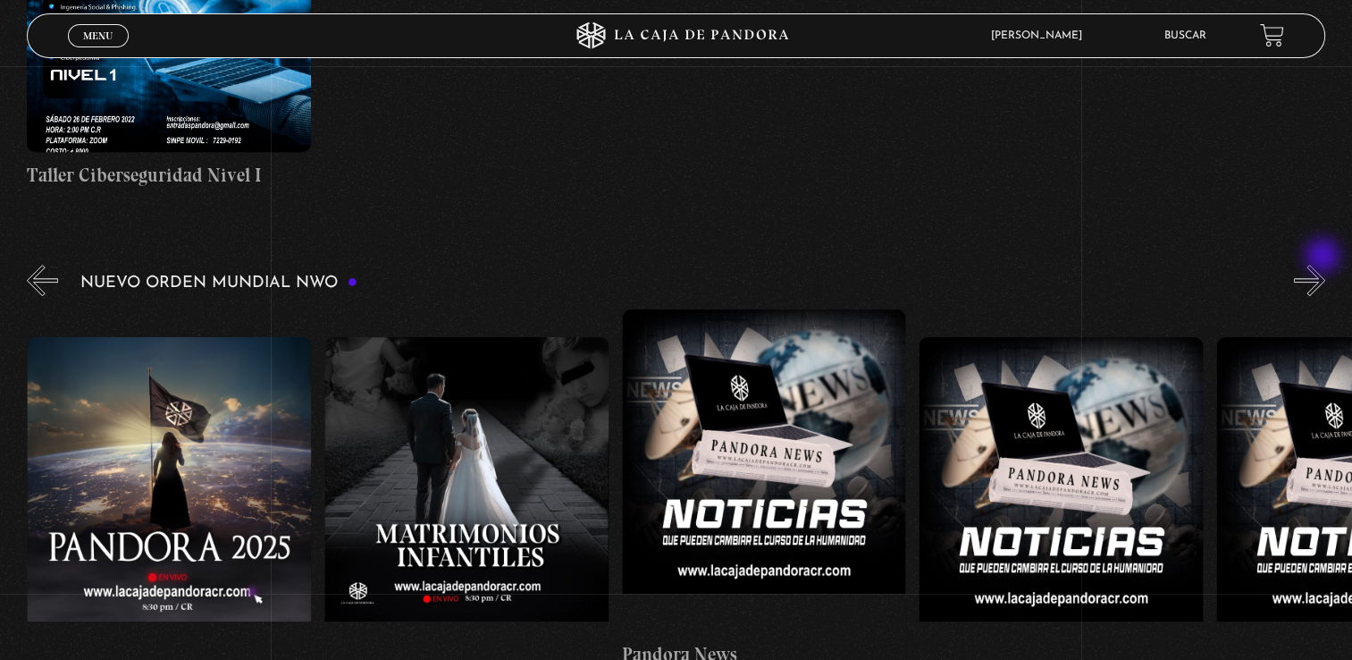
click at [1325, 265] on button "»" at bounding box center [1309, 280] width 31 height 31
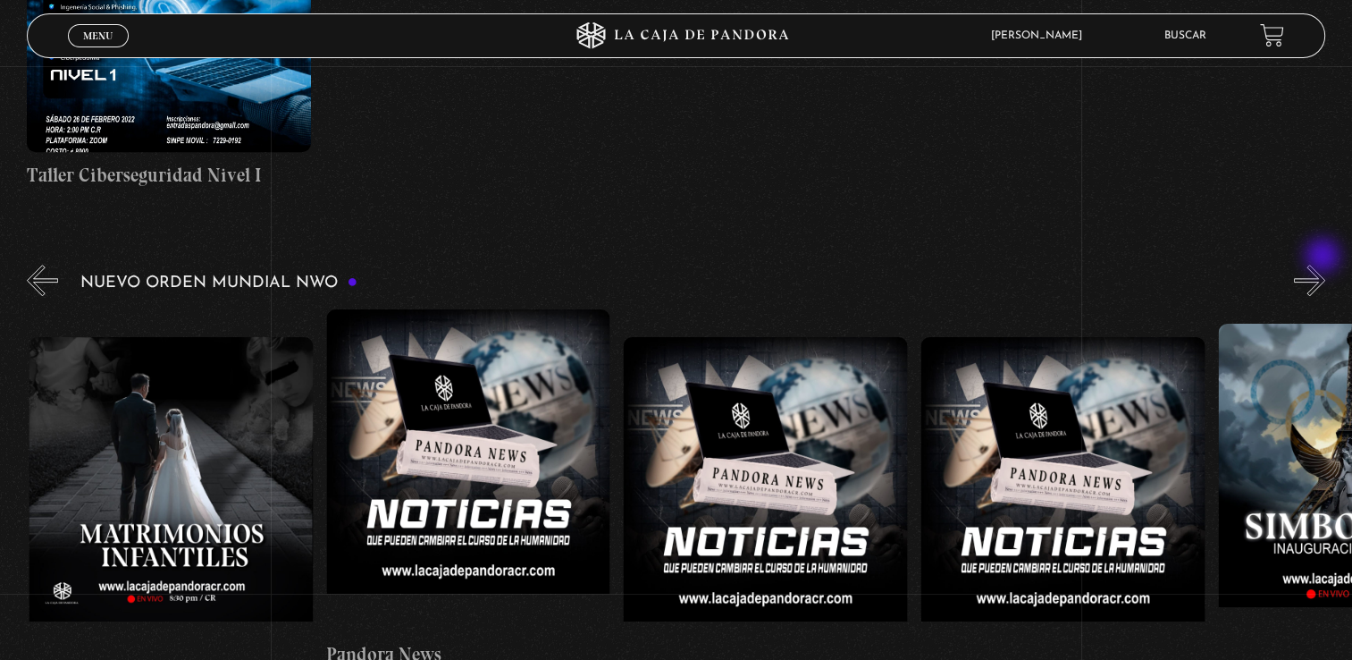
scroll to position [0, 2973]
click at [1325, 265] on button "»" at bounding box center [1309, 280] width 31 height 31
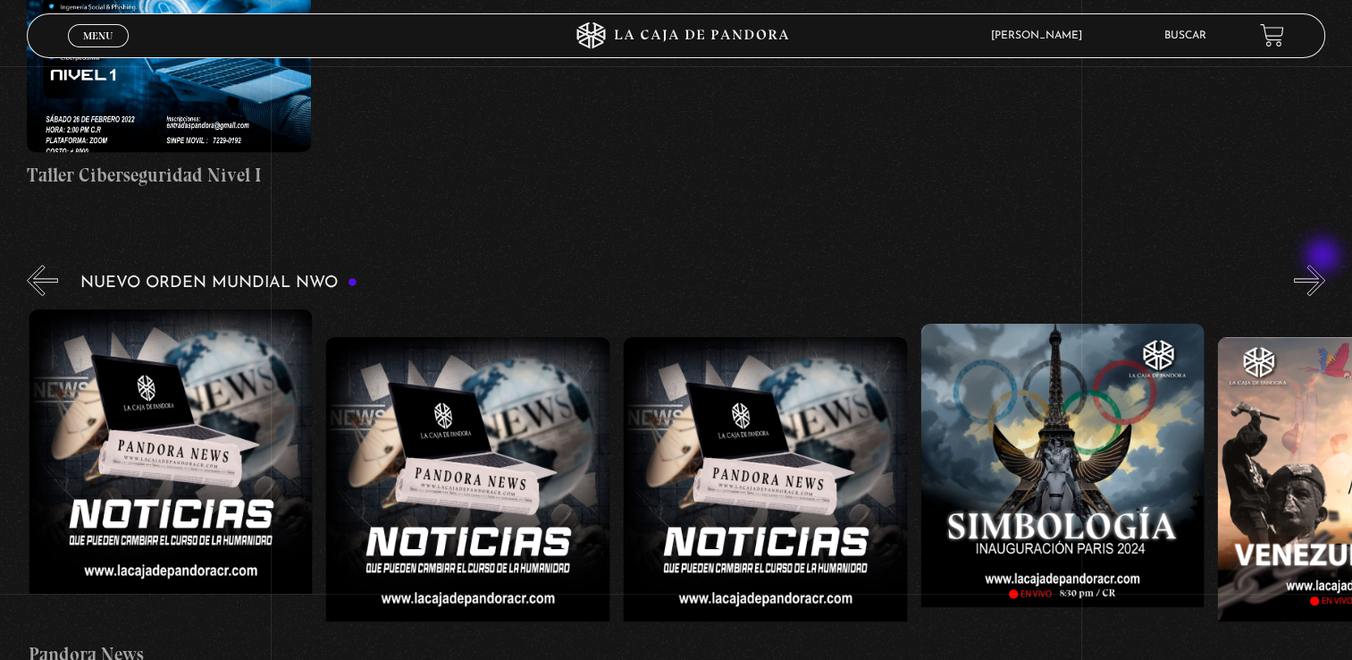
click at [1325, 265] on button "»" at bounding box center [1309, 280] width 31 height 31
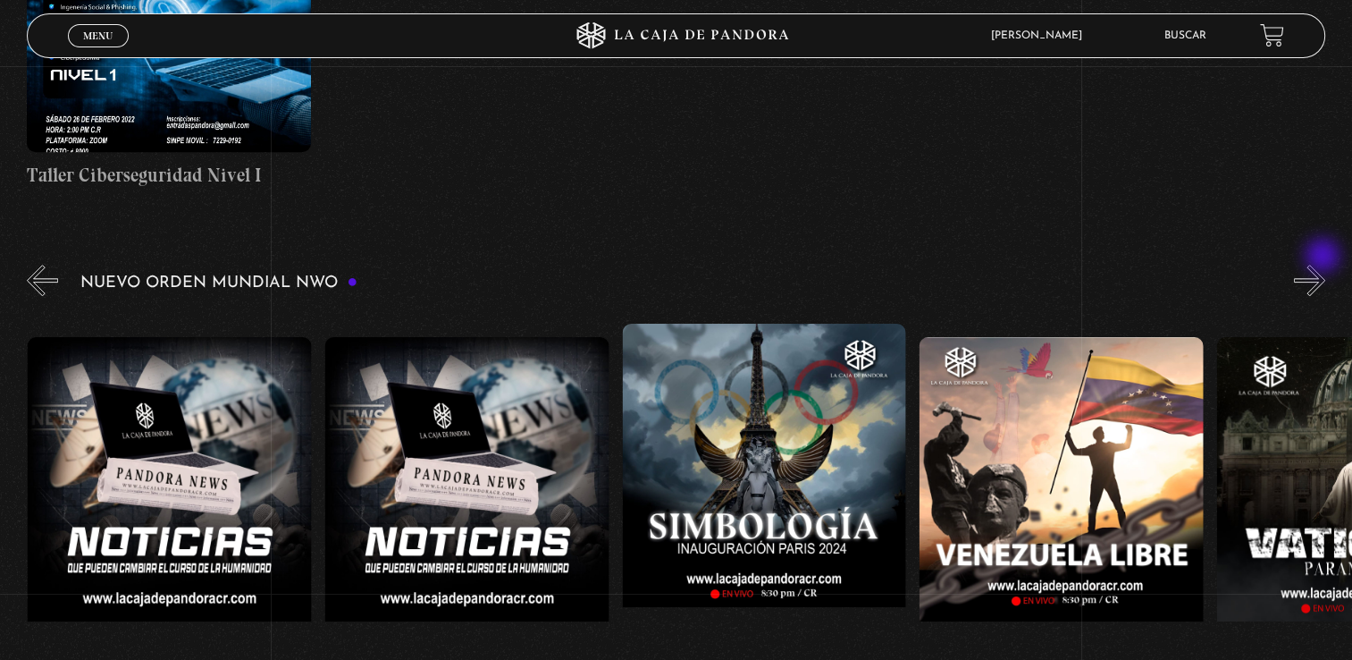
click at [1325, 265] on button "»" at bounding box center [1309, 280] width 31 height 31
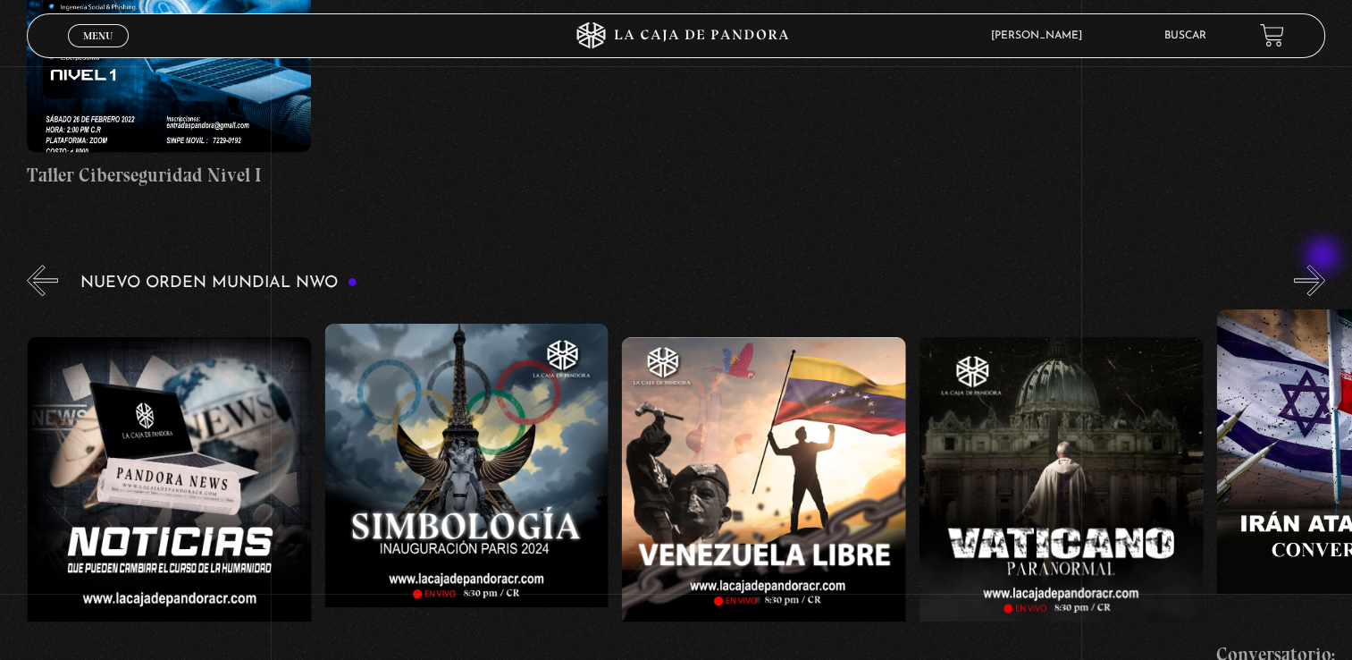
click at [1325, 265] on button "»" at bounding box center [1309, 280] width 31 height 31
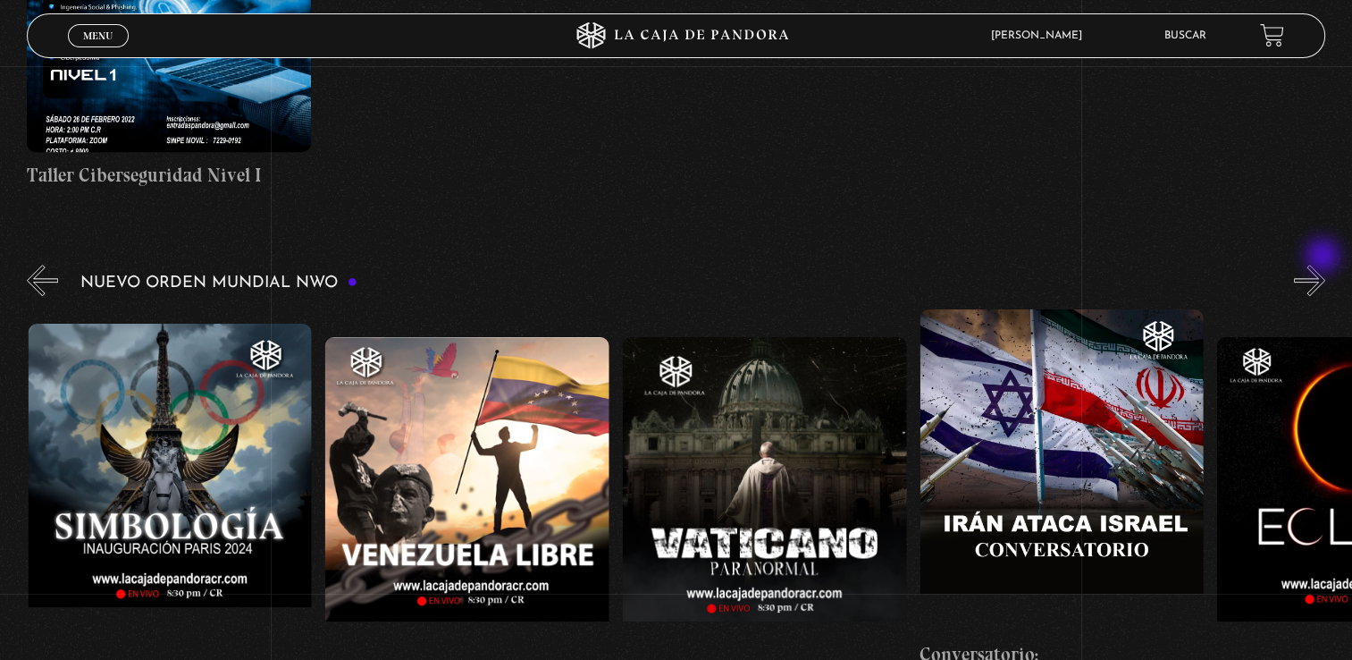
click at [1325, 265] on button "»" at bounding box center [1309, 280] width 31 height 31
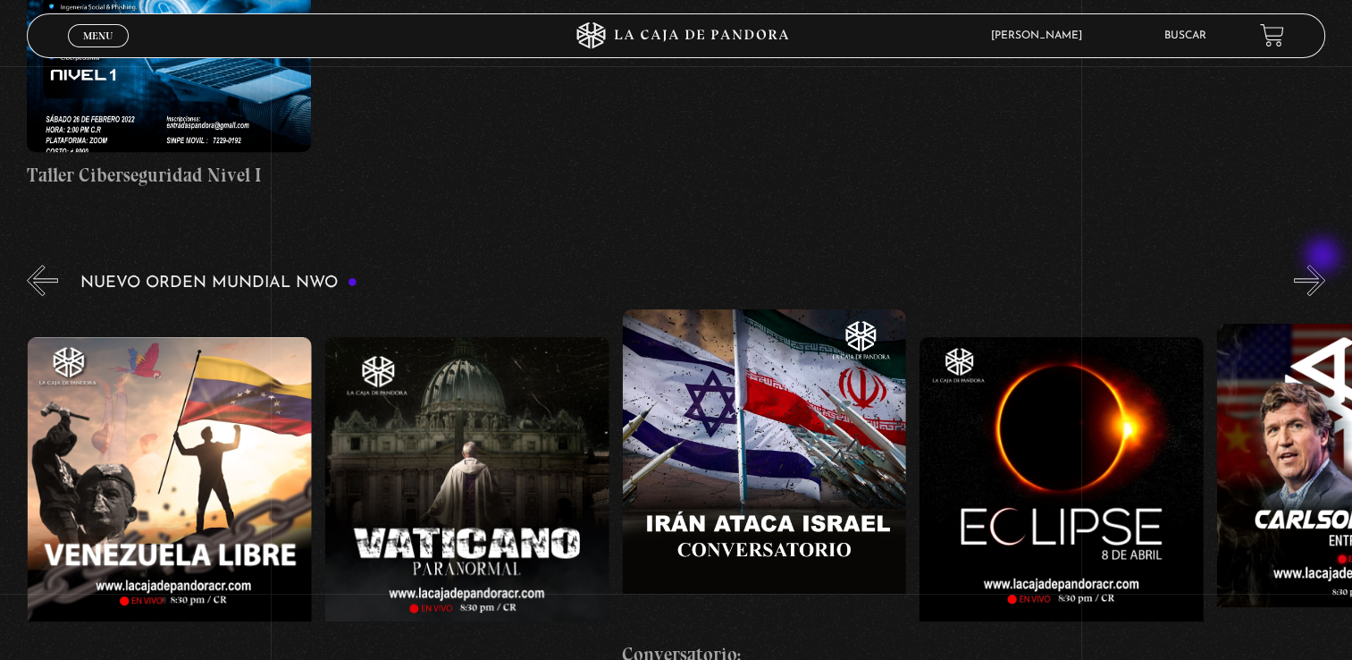
scroll to position [0, 4460]
click at [1325, 265] on button "»" at bounding box center [1309, 280] width 31 height 31
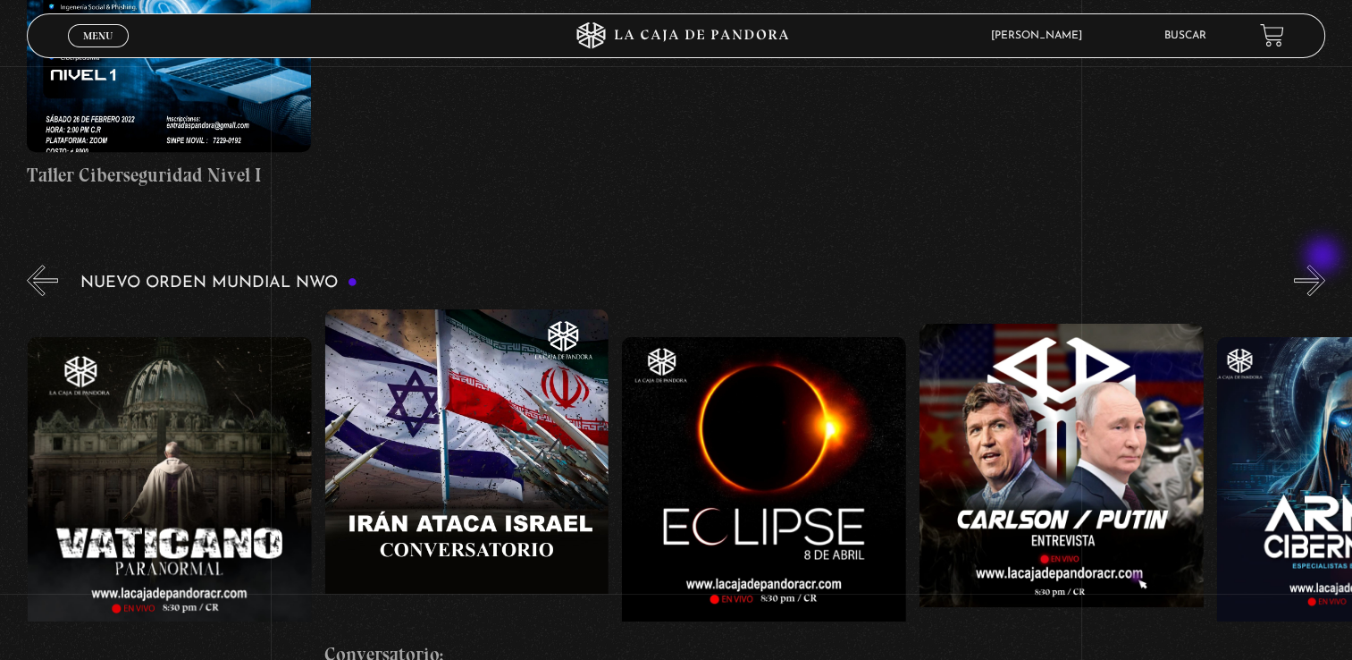
click at [1325, 265] on button "»" at bounding box center [1309, 280] width 31 height 31
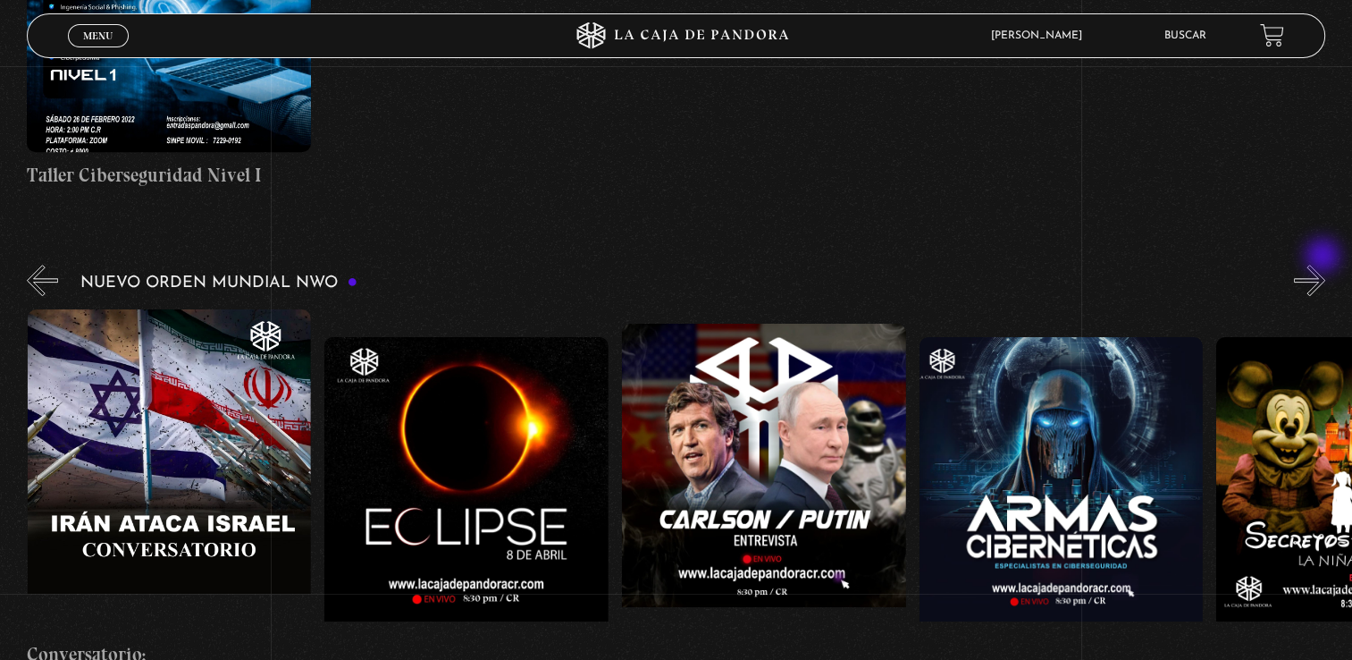
click at [1325, 265] on button "»" at bounding box center [1309, 280] width 31 height 31
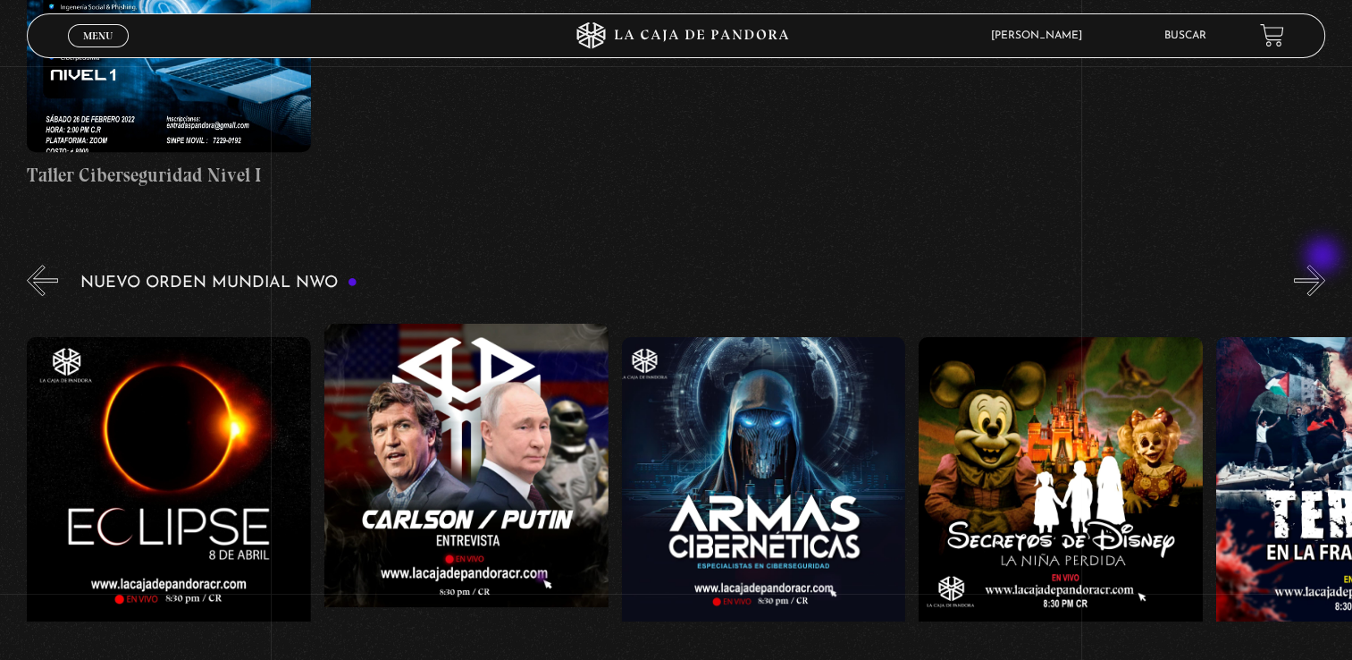
click at [1325, 265] on button "»" at bounding box center [1309, 280] width 31 height 31
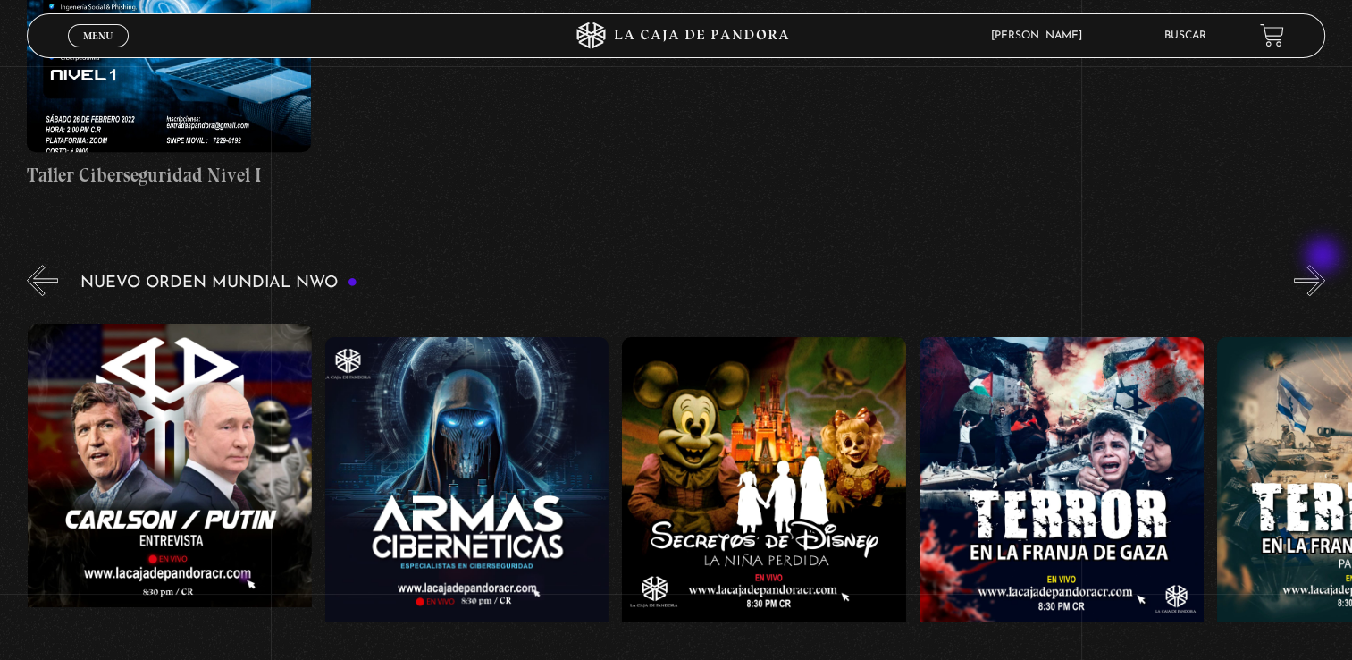
click at [1325, 265] on button "»" at bounding box center [1309, 280] width 31 height 31
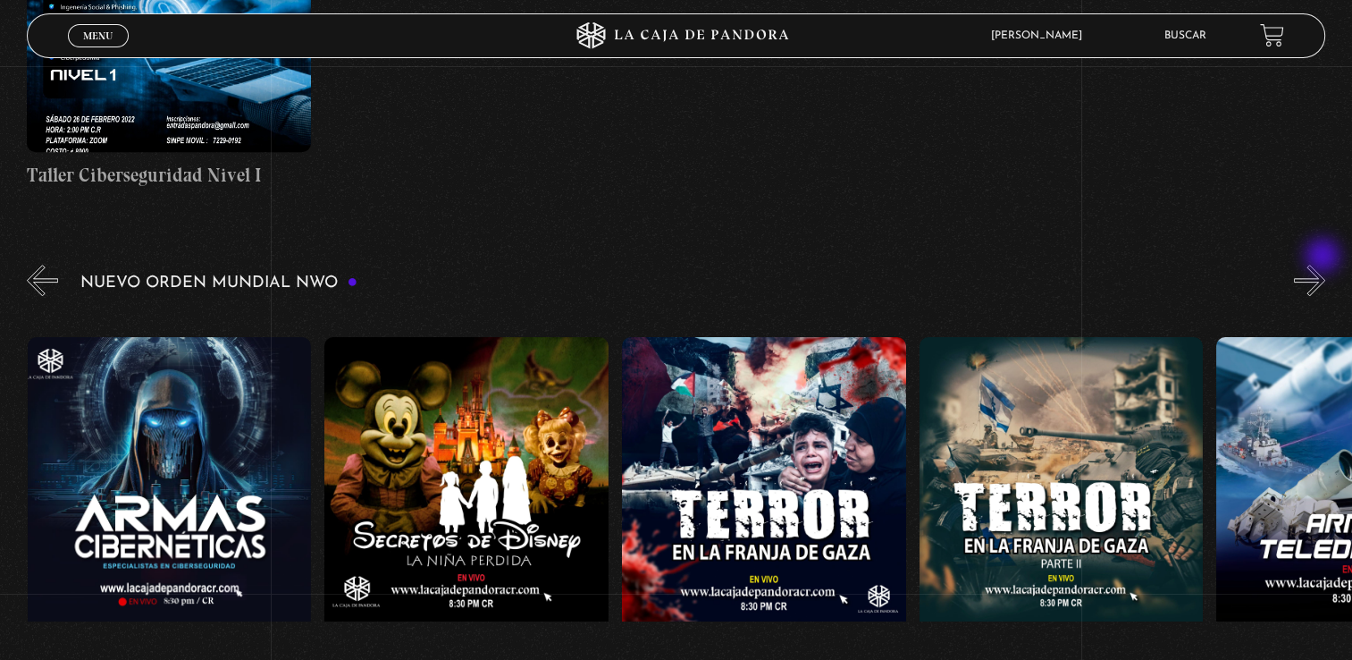
click at [1325, 265] on button "»" at bounding box center [1309, 280] width 31 height 31
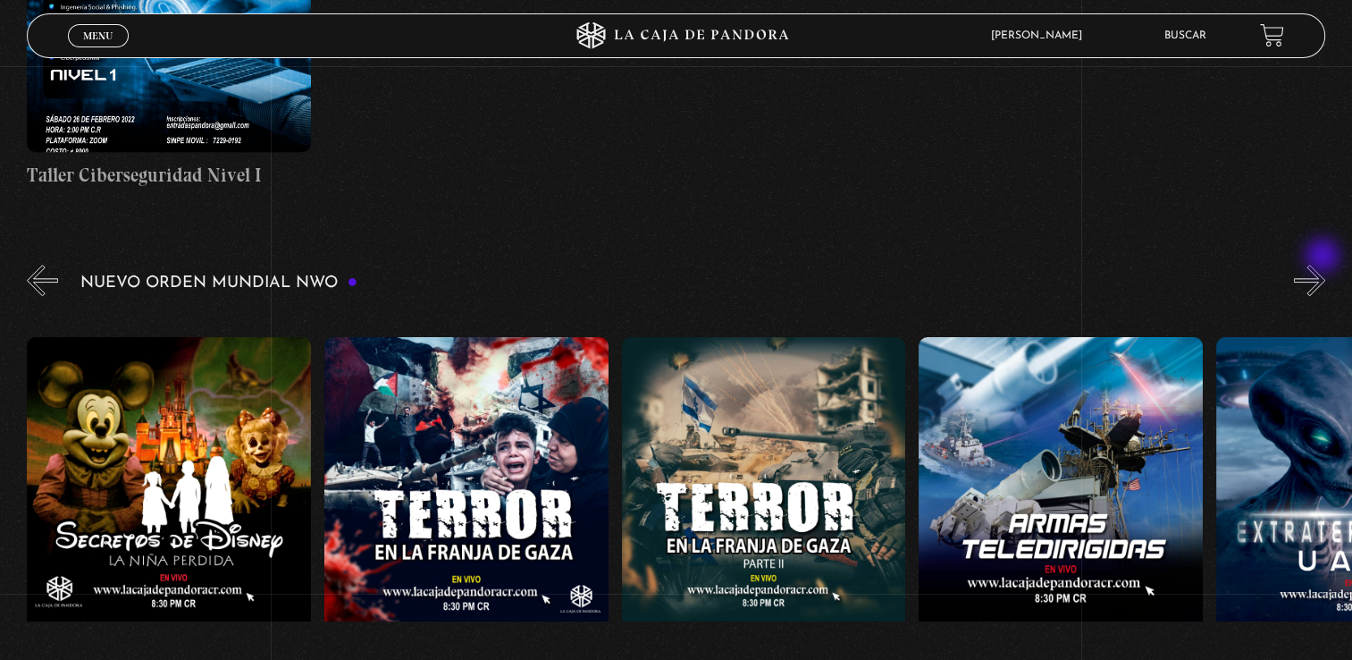
click at [1325, 265] on button "»" at bounding box center [1309, 280] width 31 height 31
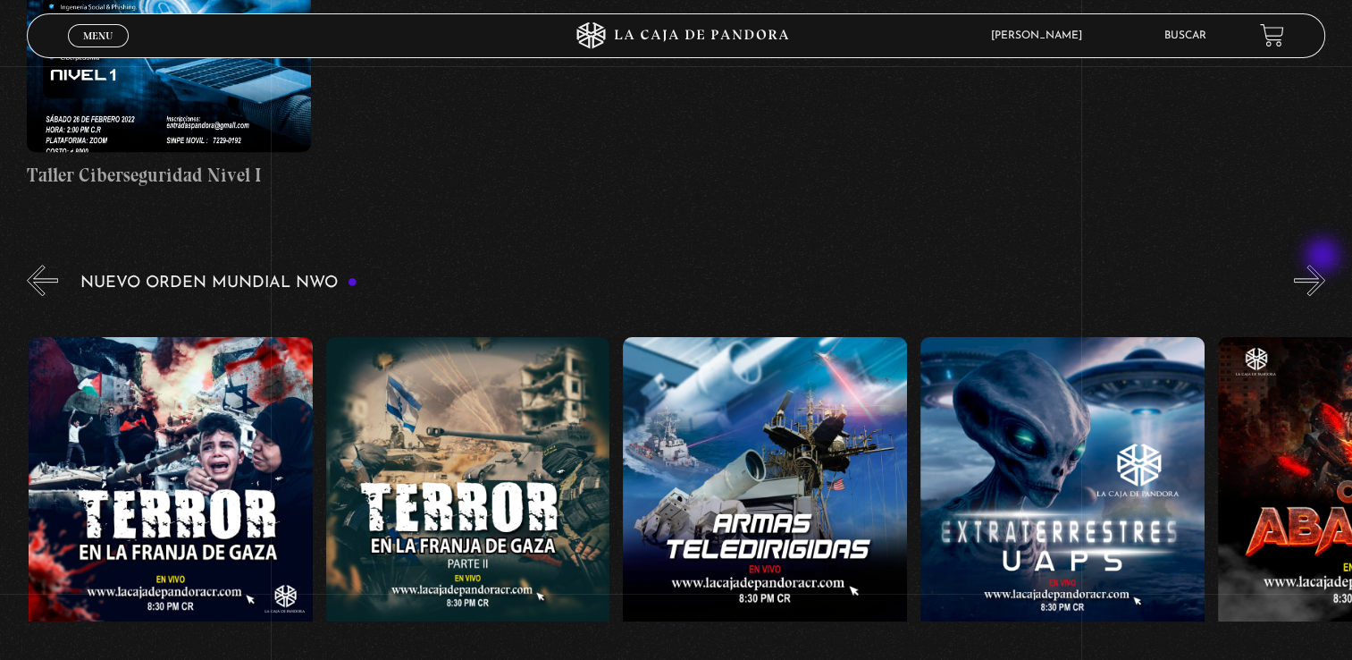
click at [1325, 265] on button "»" at bounding box center [1309, 280] width 31 height 31
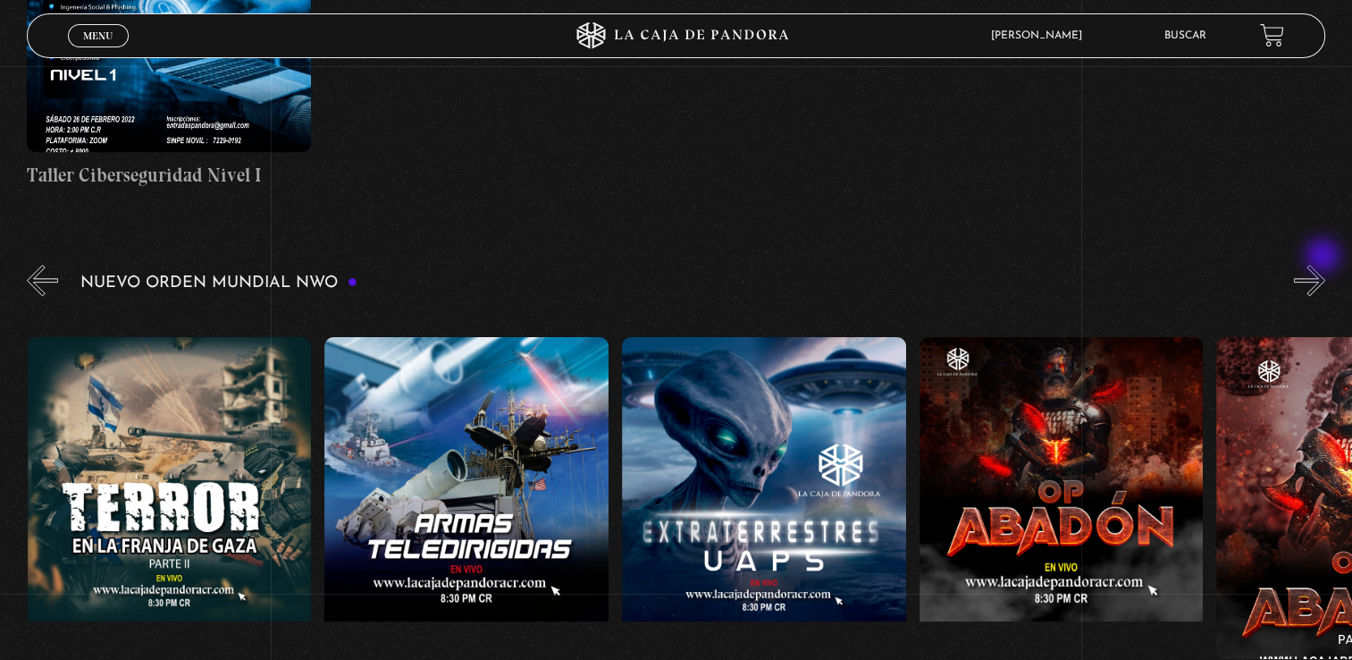
click at [1325, 265] on button "»" at bounding box center [1309, 280] width 31 height 31
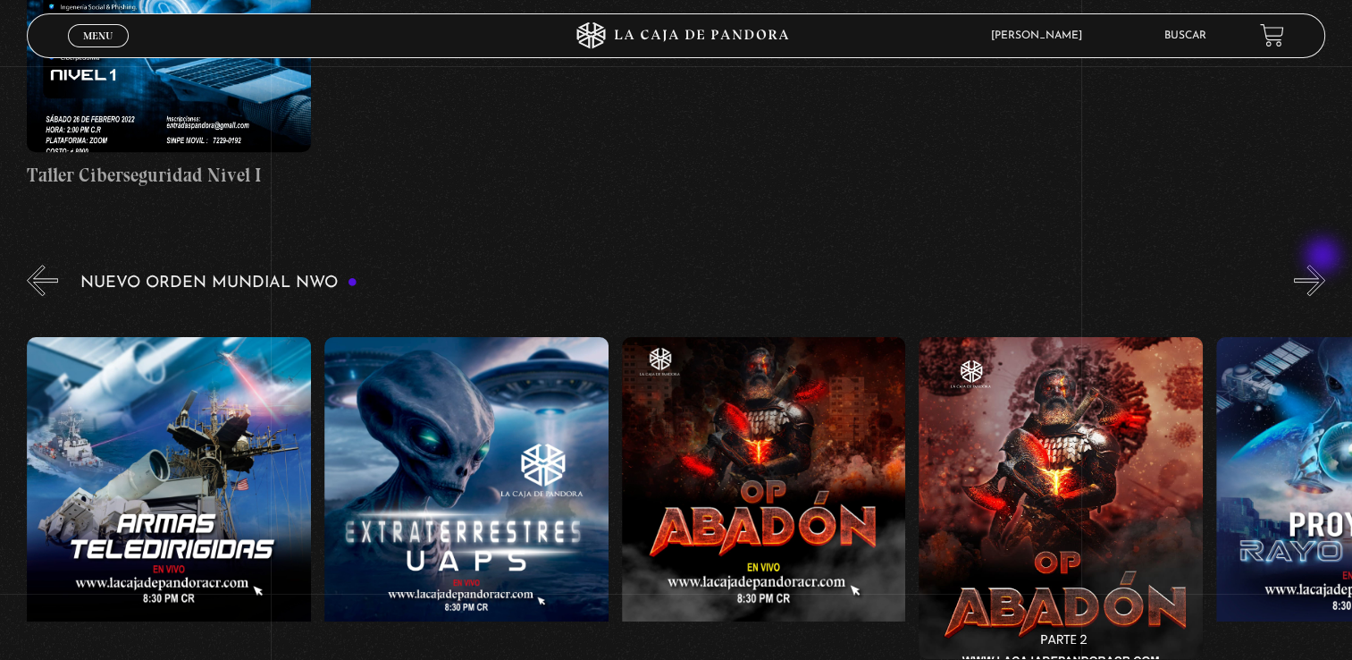
click at [1325, 265] on button "»" at bounding box center [1309, 280] width 31 height 31
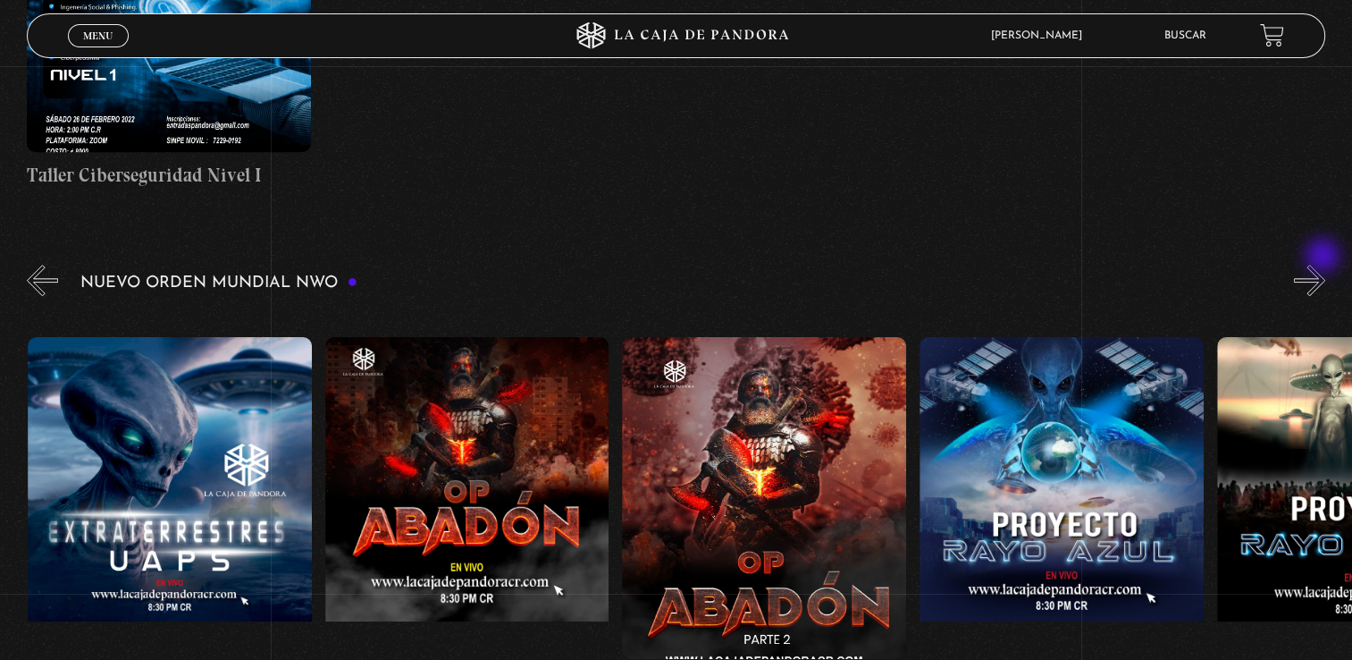
click at [1325, 265] on button "»" at bounding box center [1309, 280] width 31 height 31
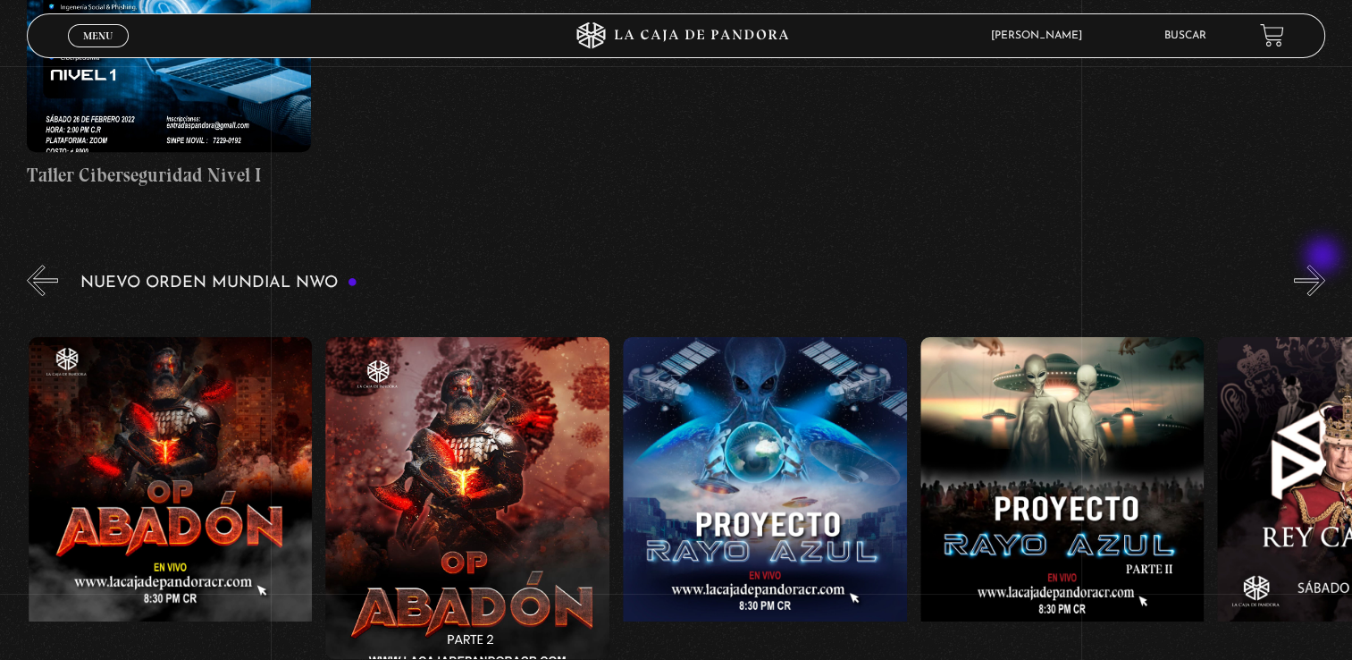
click at [1325, 265] on button "»" at bounding box center [1309, 280] width 31 height 31
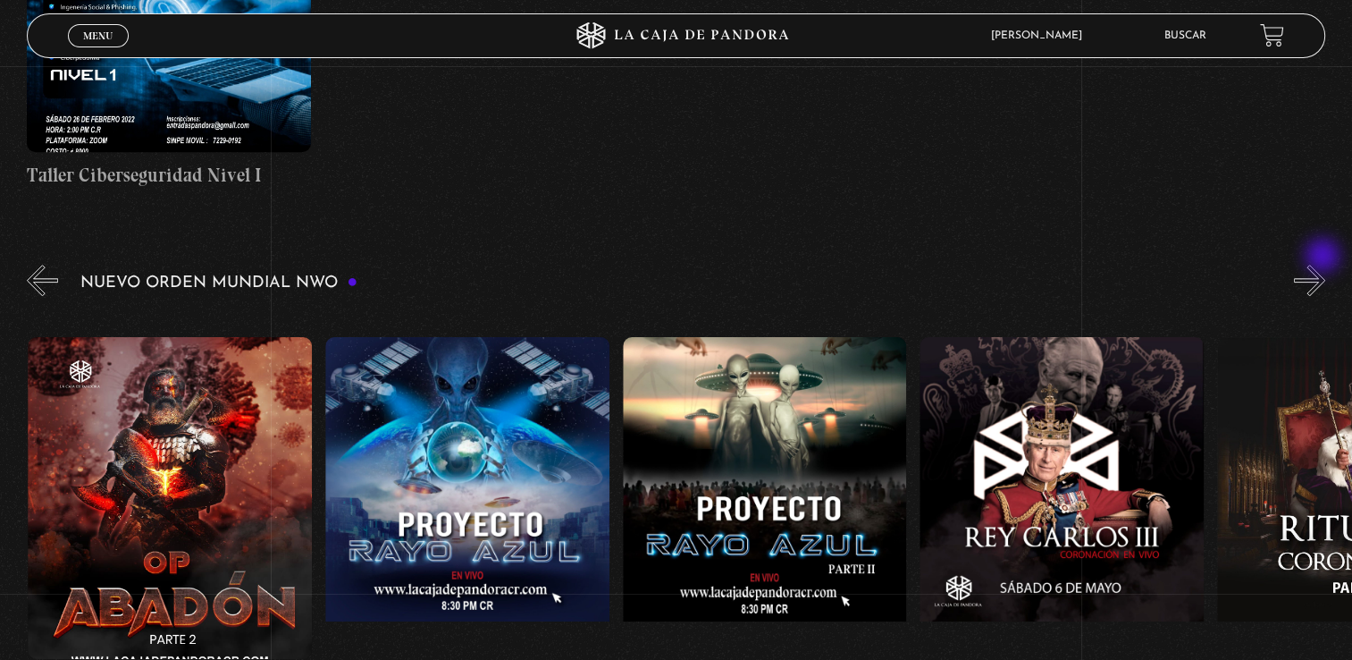
click at [1325, 265] on button "»" at bounding box center [1309, 280] width 31 height 31
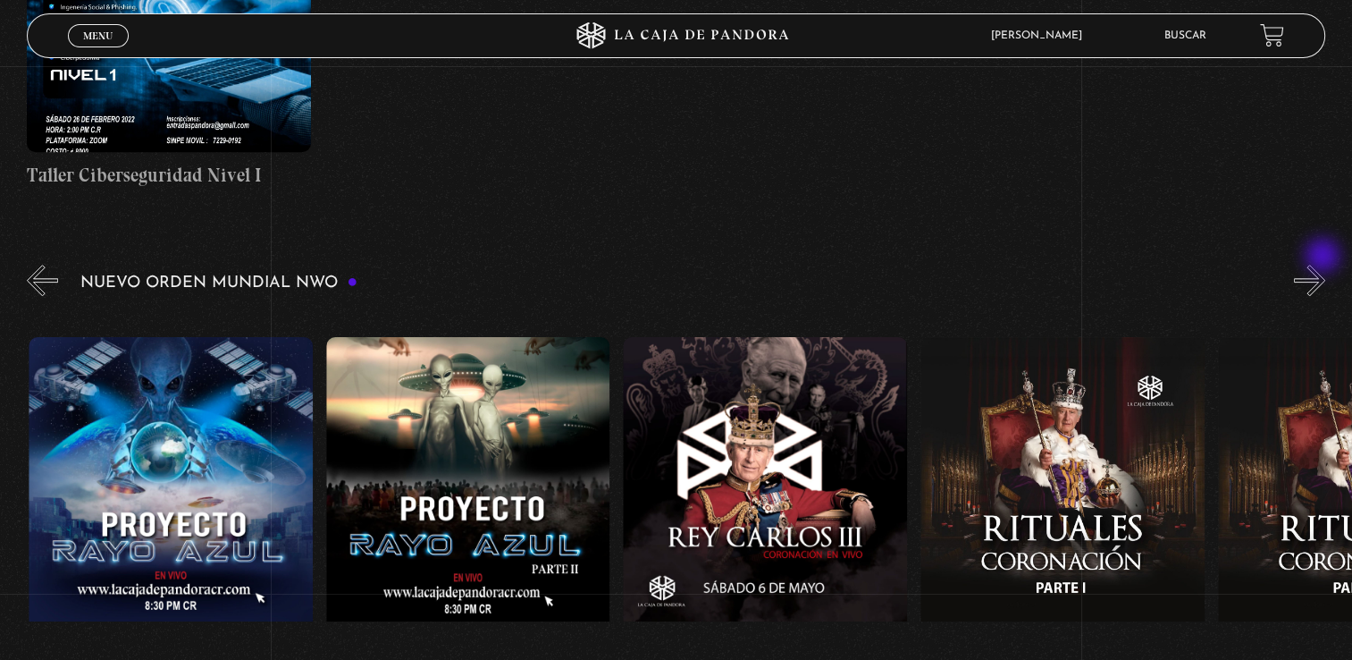
click at [1325, 265] on button "»" at bounding box center [1309, 280] width 31 height 31
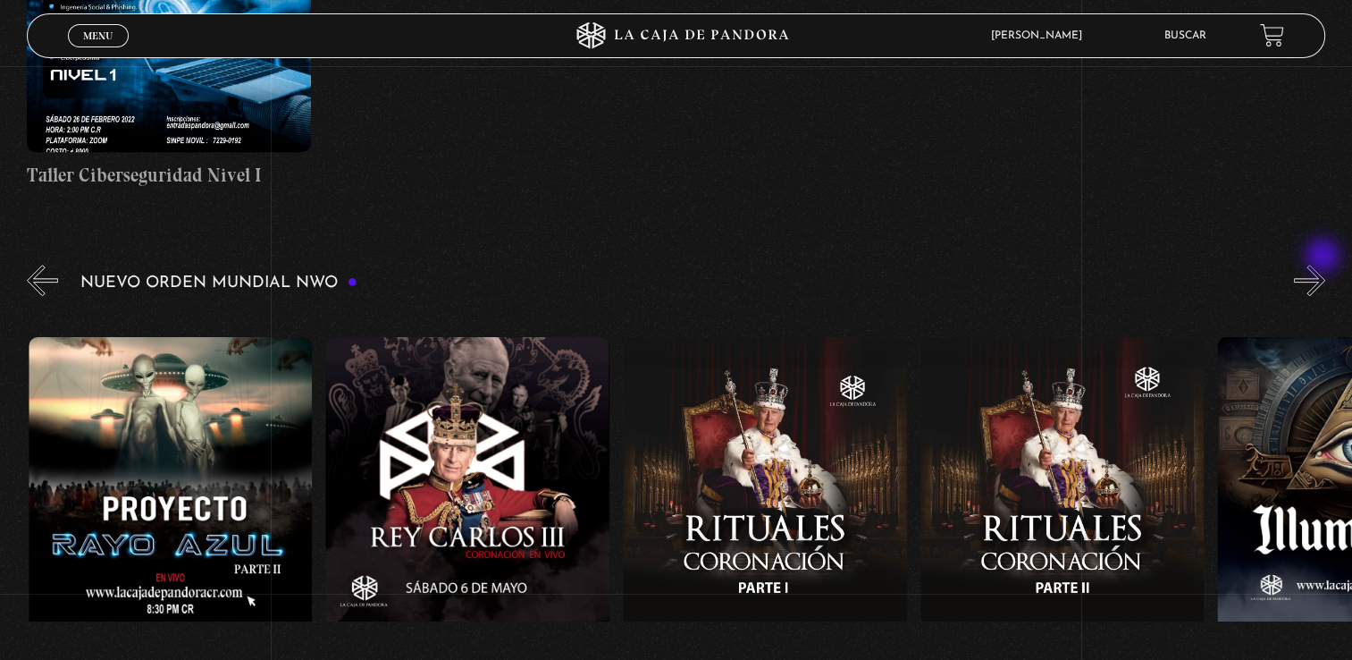
click at [1325, 265] on button "»" at bounding box center [1309, 280] width 31 height 31
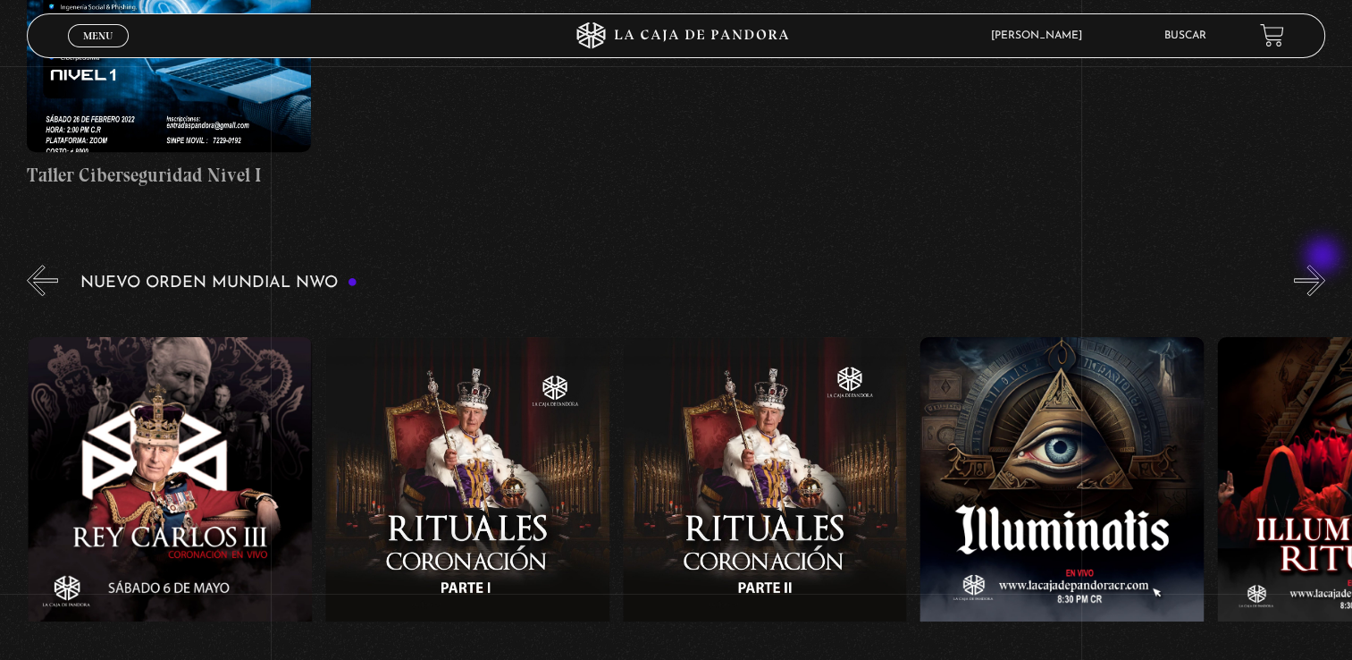
click at [1325, 265] on button "»" at bounding box center [1309, 280] width 31 height 31
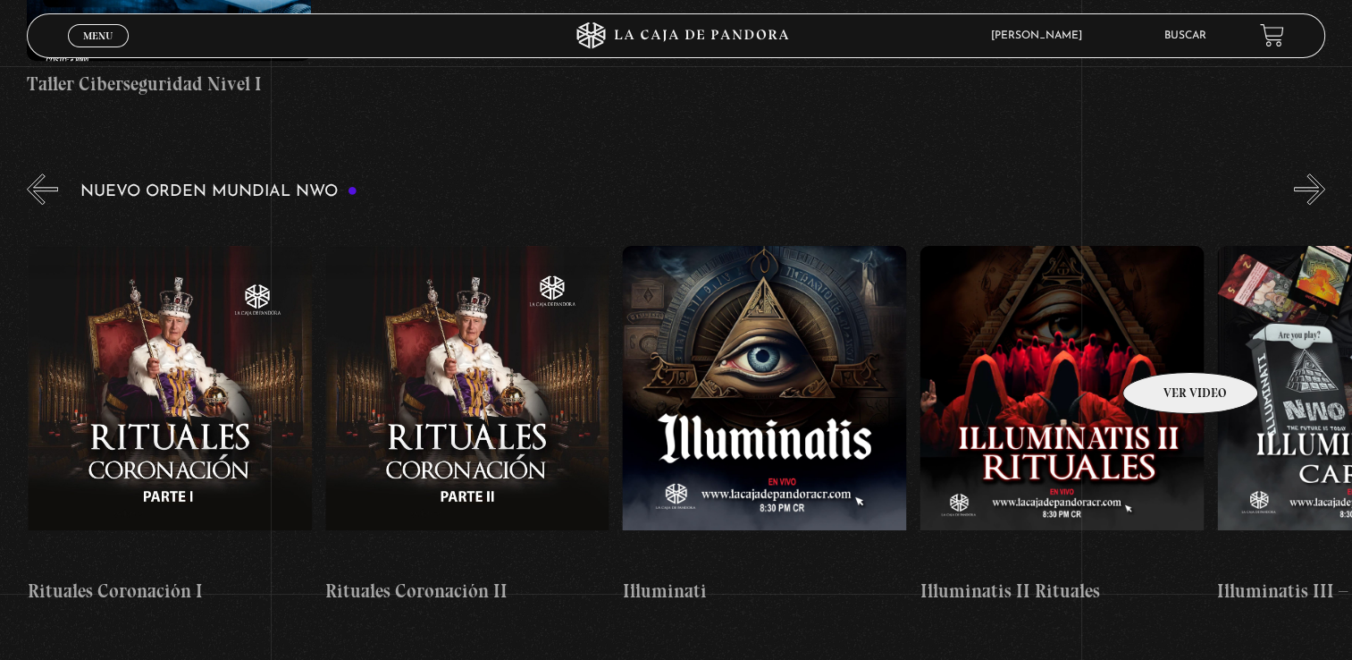
scroll to position [1201, 0]
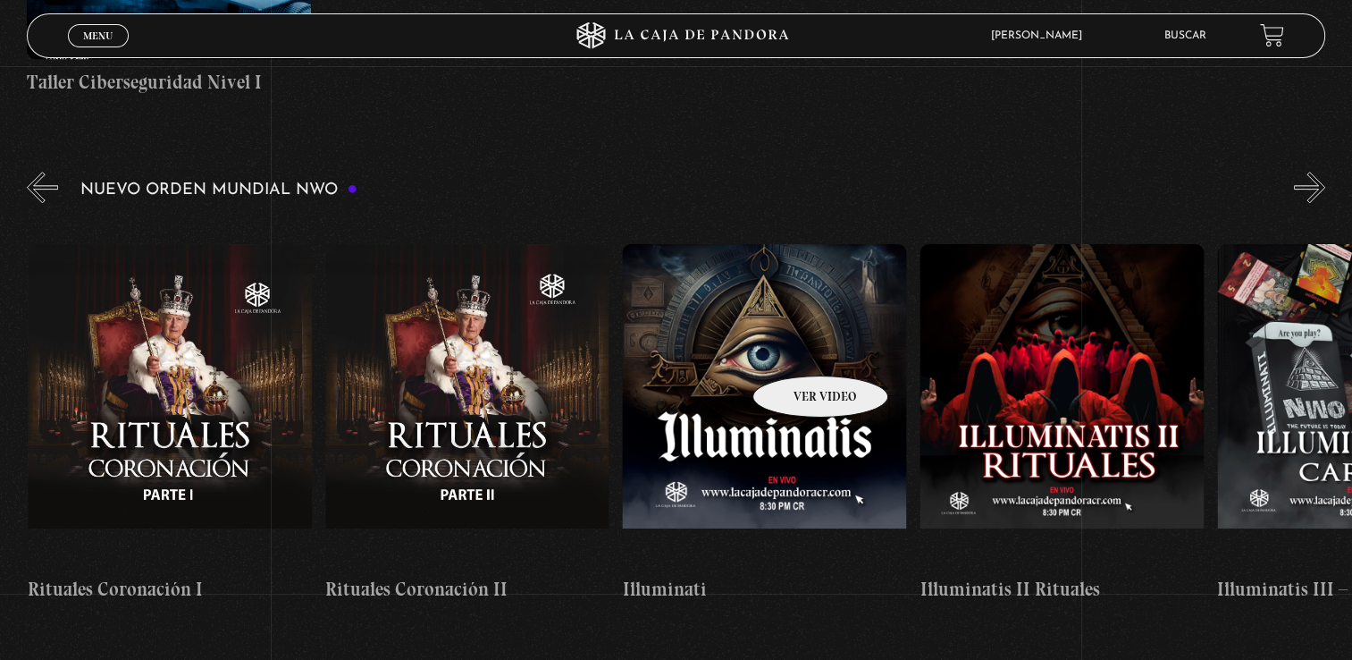
click at [797, 349] on figure at bounding box center [764, 405] width 284 height 322
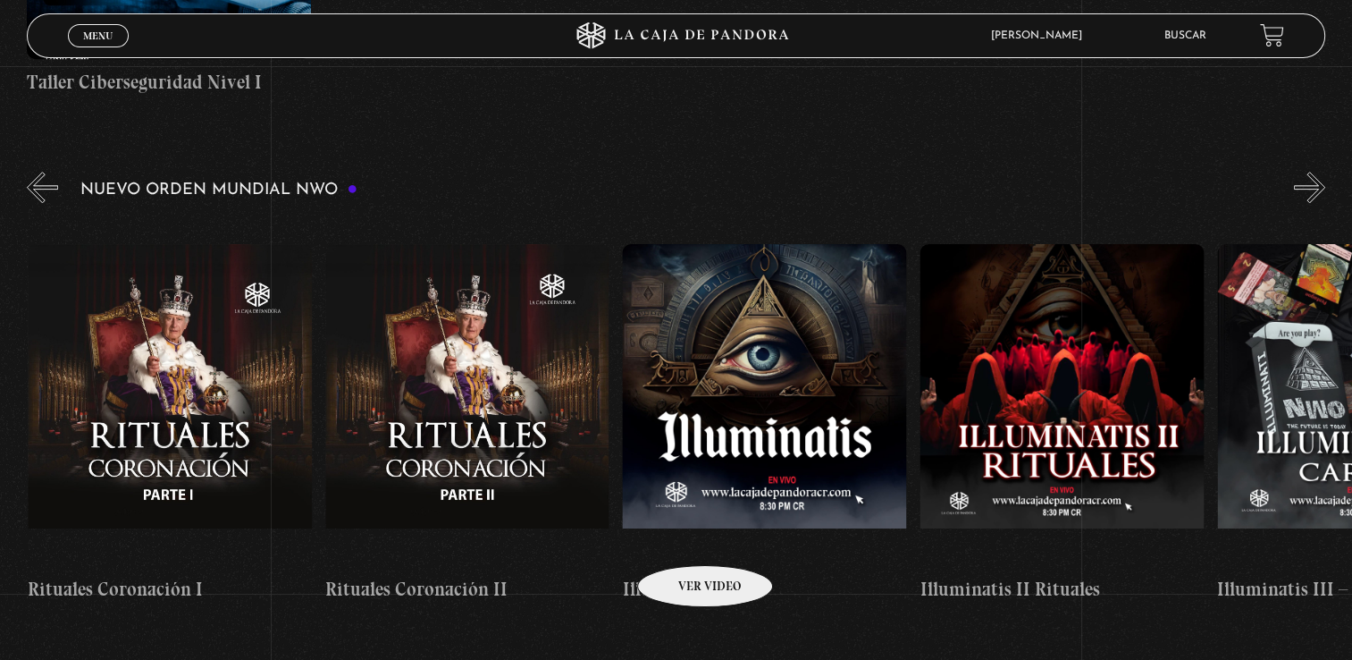
click at [682, 575] on h4 "Illuminati" at bounding box center [764, 589] width 284 height 29
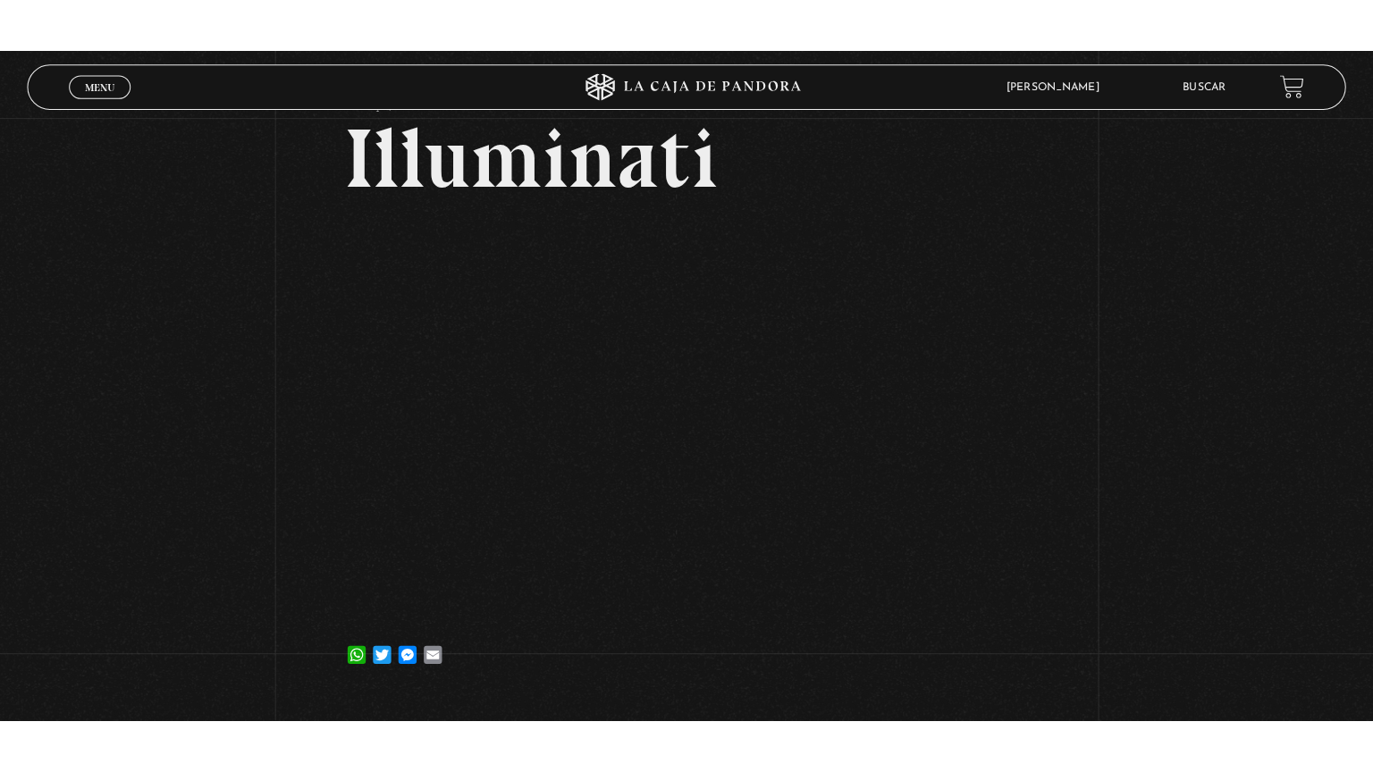
scroll to position [100, 0]
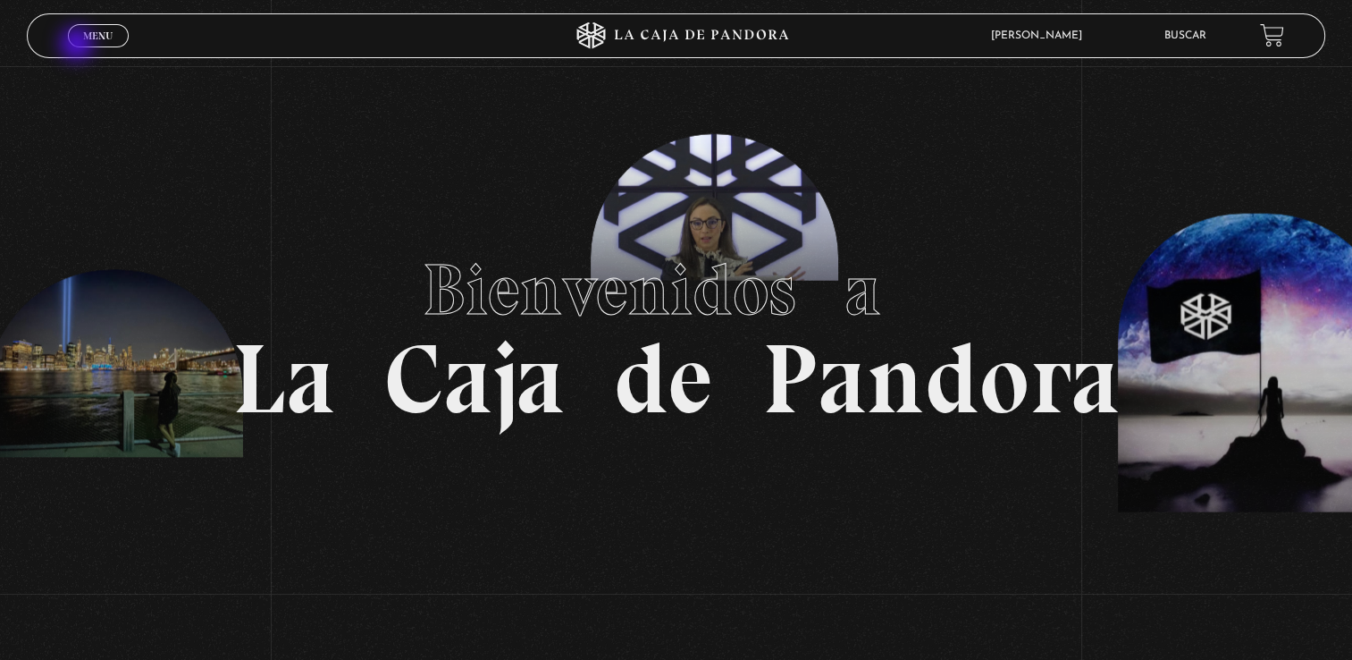
click at [79, 46] on span "Cerrar" at bounding box center [98, 52] width 42 height 13
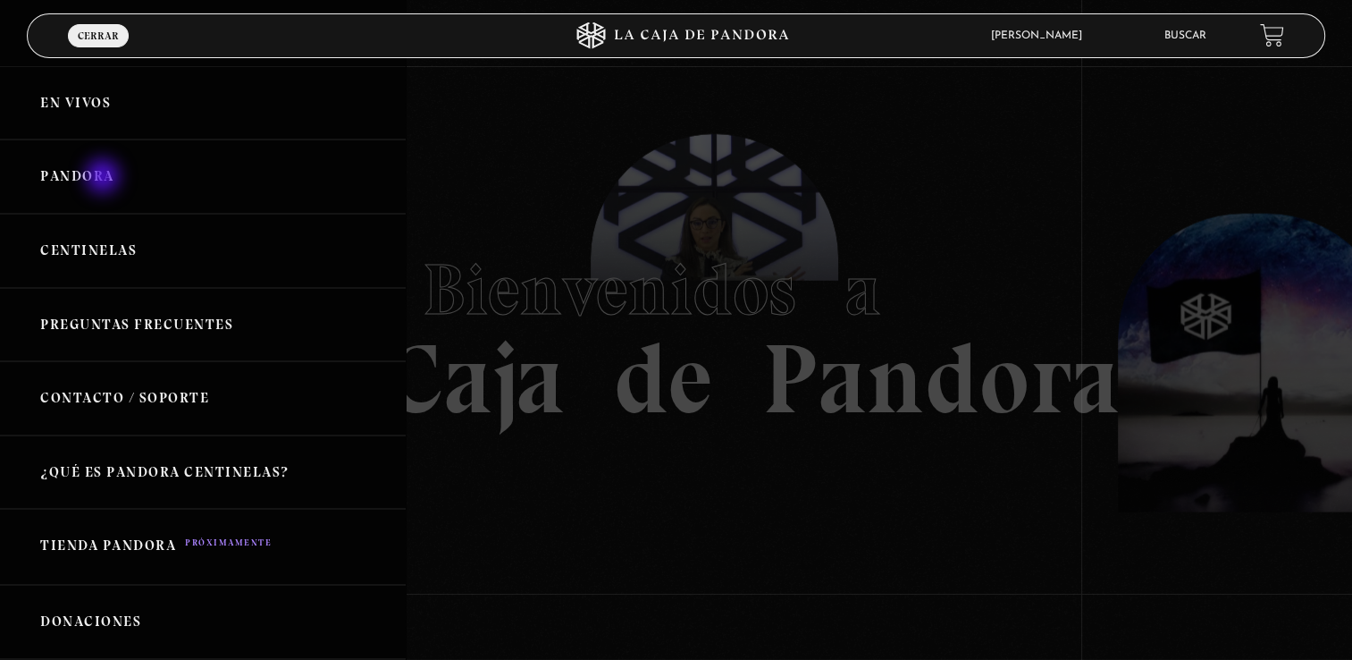
click at [105, 178] on link "Pandora" at bounding box center [203, 176] width 406 height 74
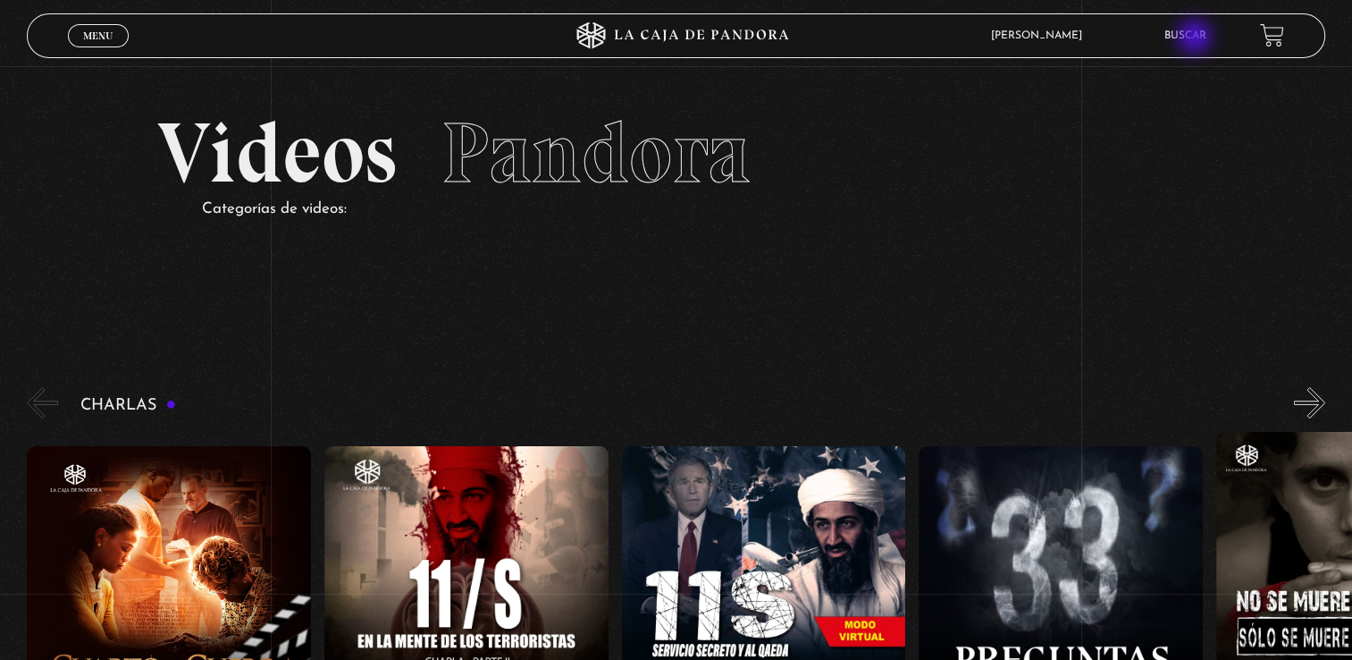
click at [1197, 38] on link "Buscar" at bounding box center [1186, 35] width 42 height 11
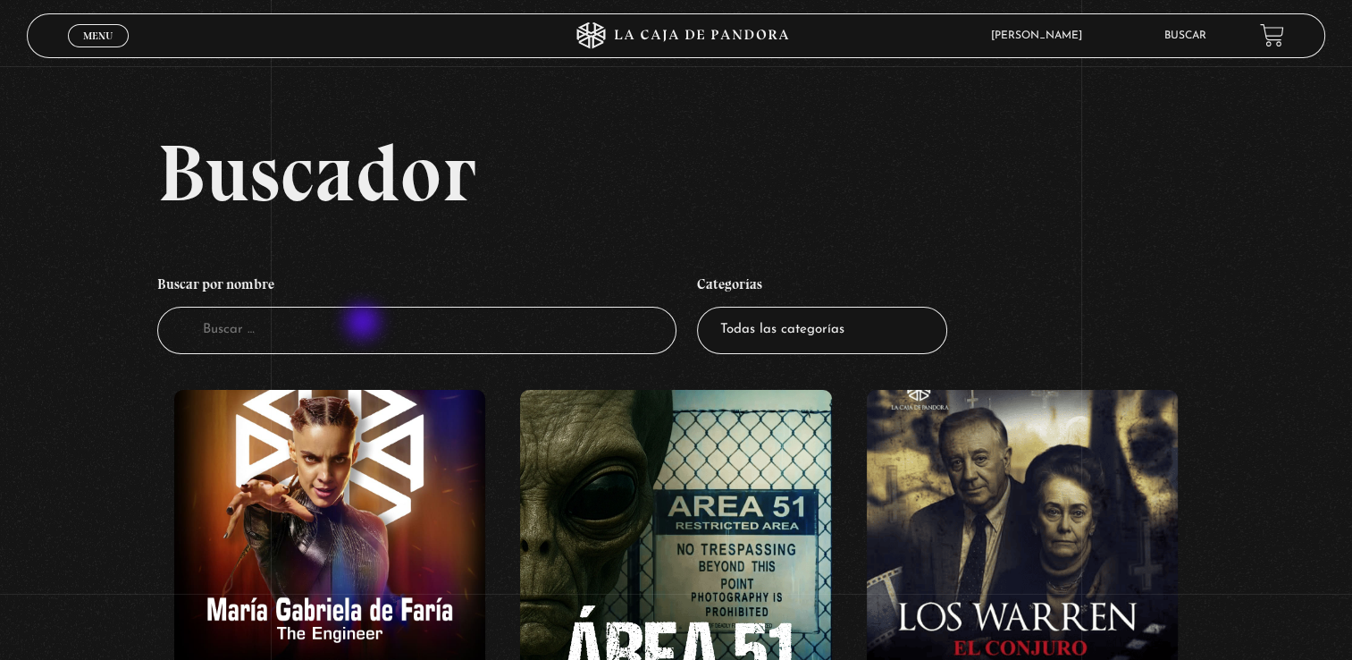
click at [365, 324] on input "Buscador" at bounding box center [416, 330] width 519 height 47
type input "ilumina"
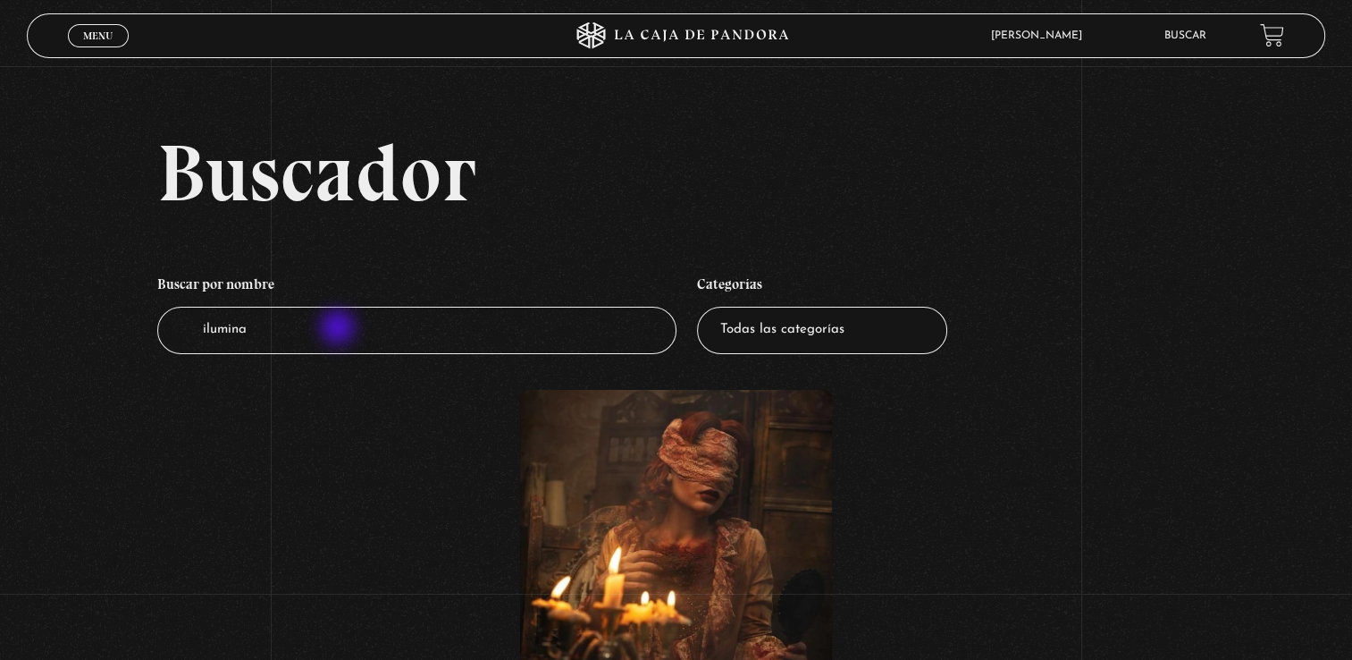
click at [340, 329] on input "ilumina" at bounding box center [416, 330] width 519 height 47
type input "iluminati"
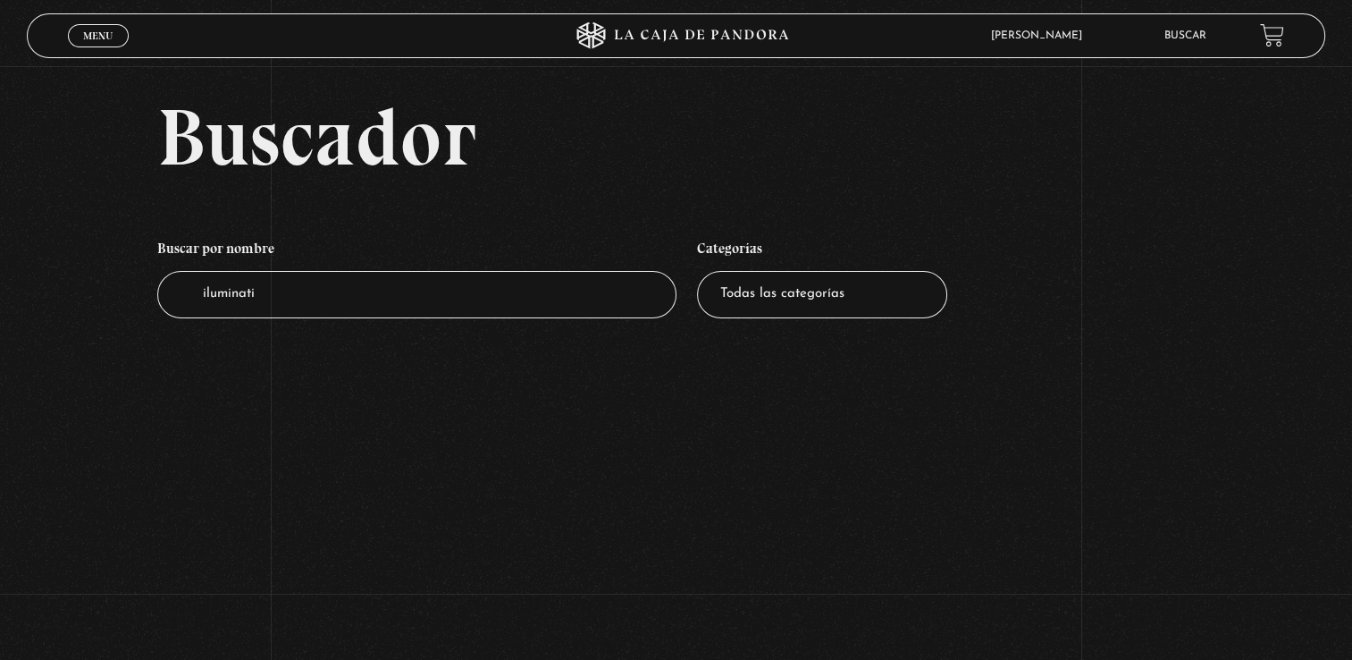
scroll to position [36, 0]
type input "iluminattis"
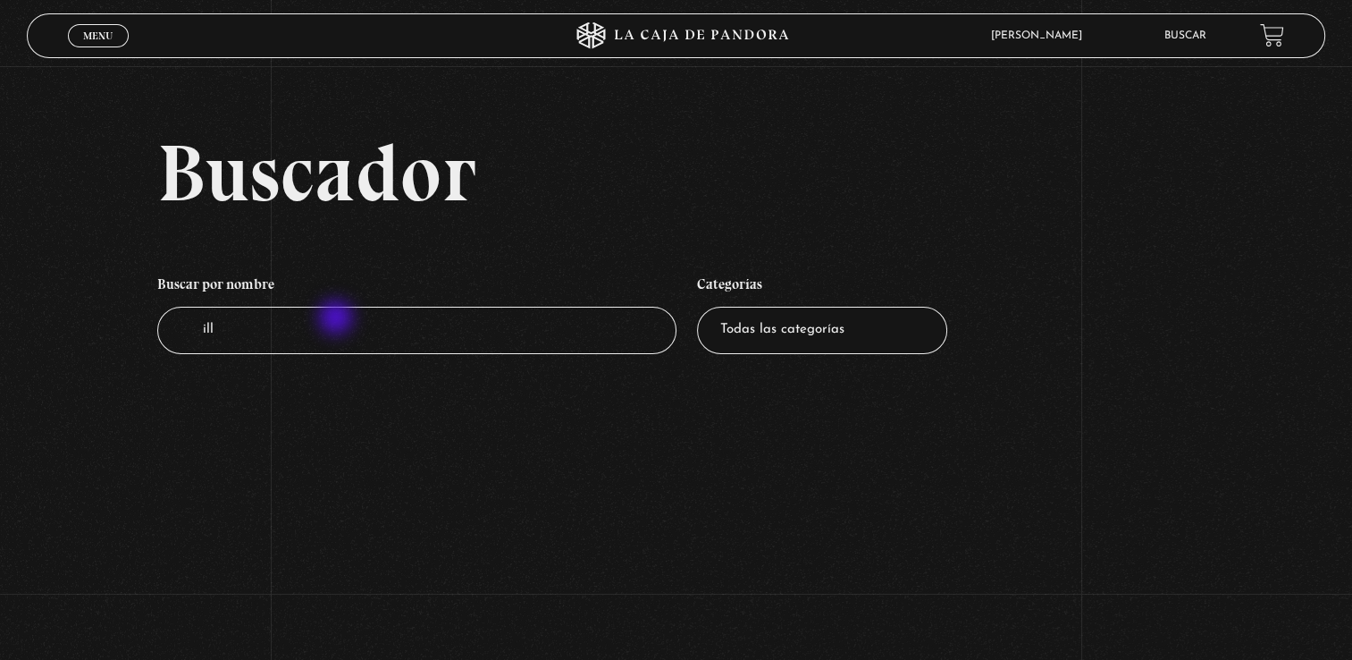
type input "illu"
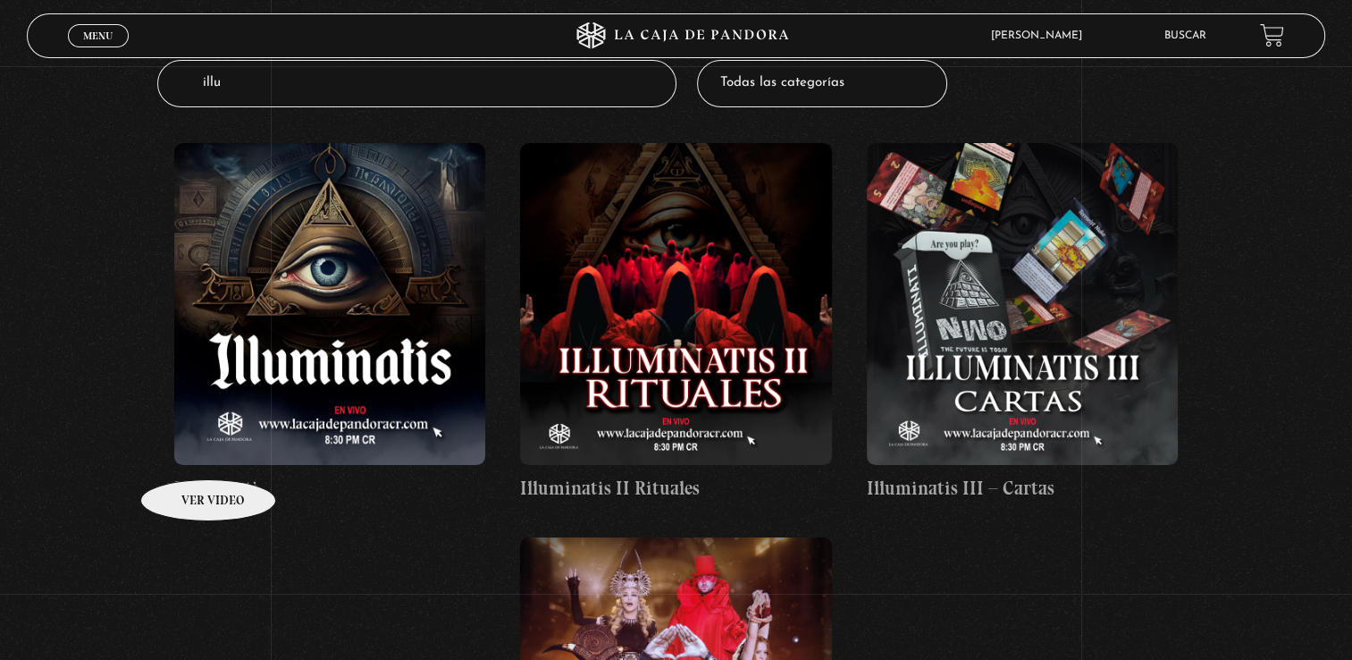
scroll to position [250, 0]
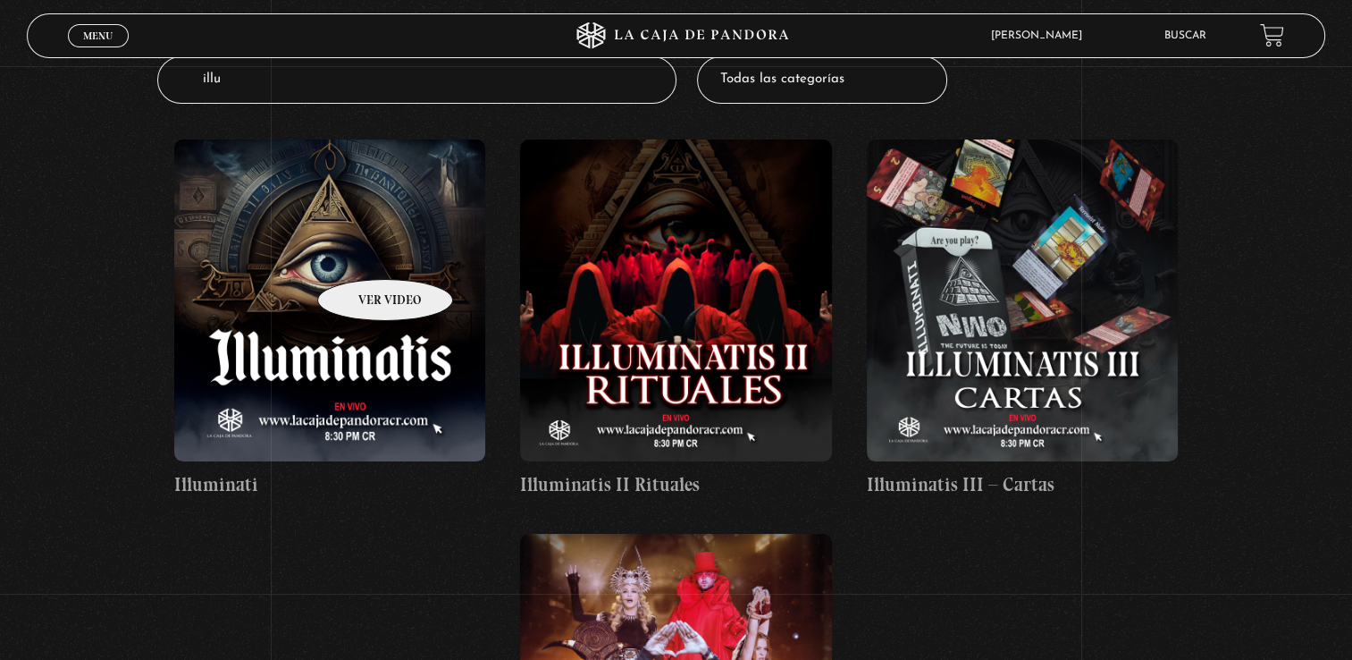
click at [368, 257] on figure at bounding box center [330, 300] width 312 height 322
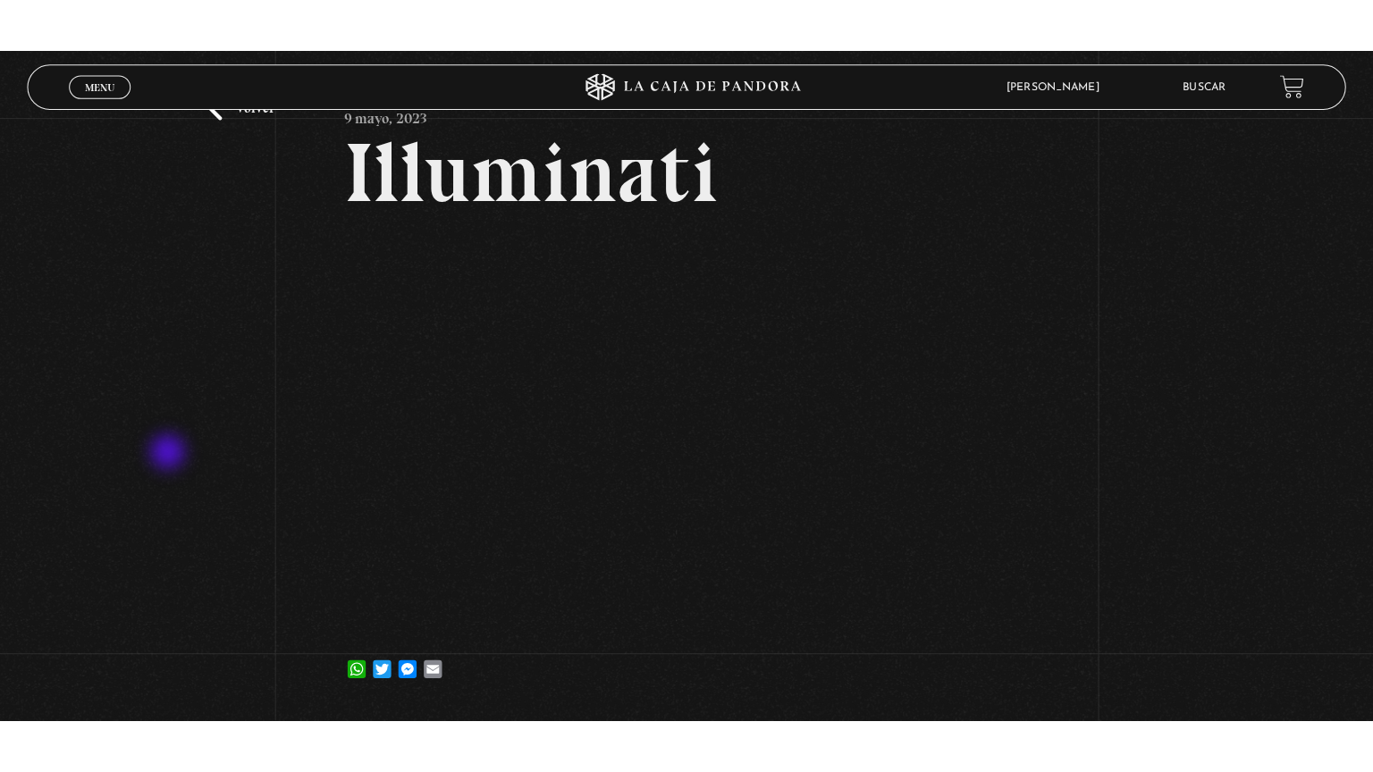
scroll to position [86, 0]
